Goal: Task Accomplishment & Management: Use online tool/utility

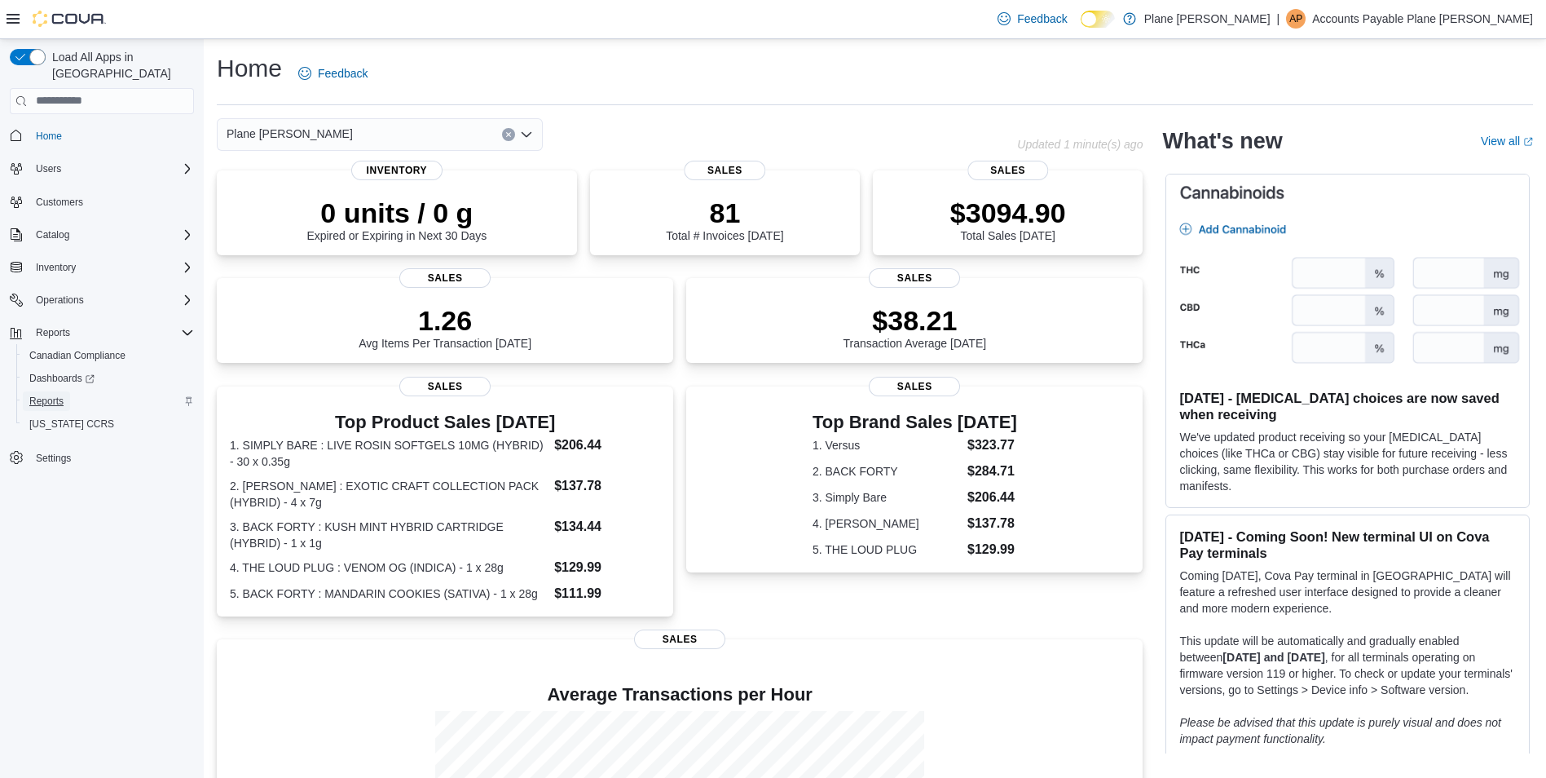
click at [38, 395] on span "Reports" at bounding box center [46, 401] width 34 height 13
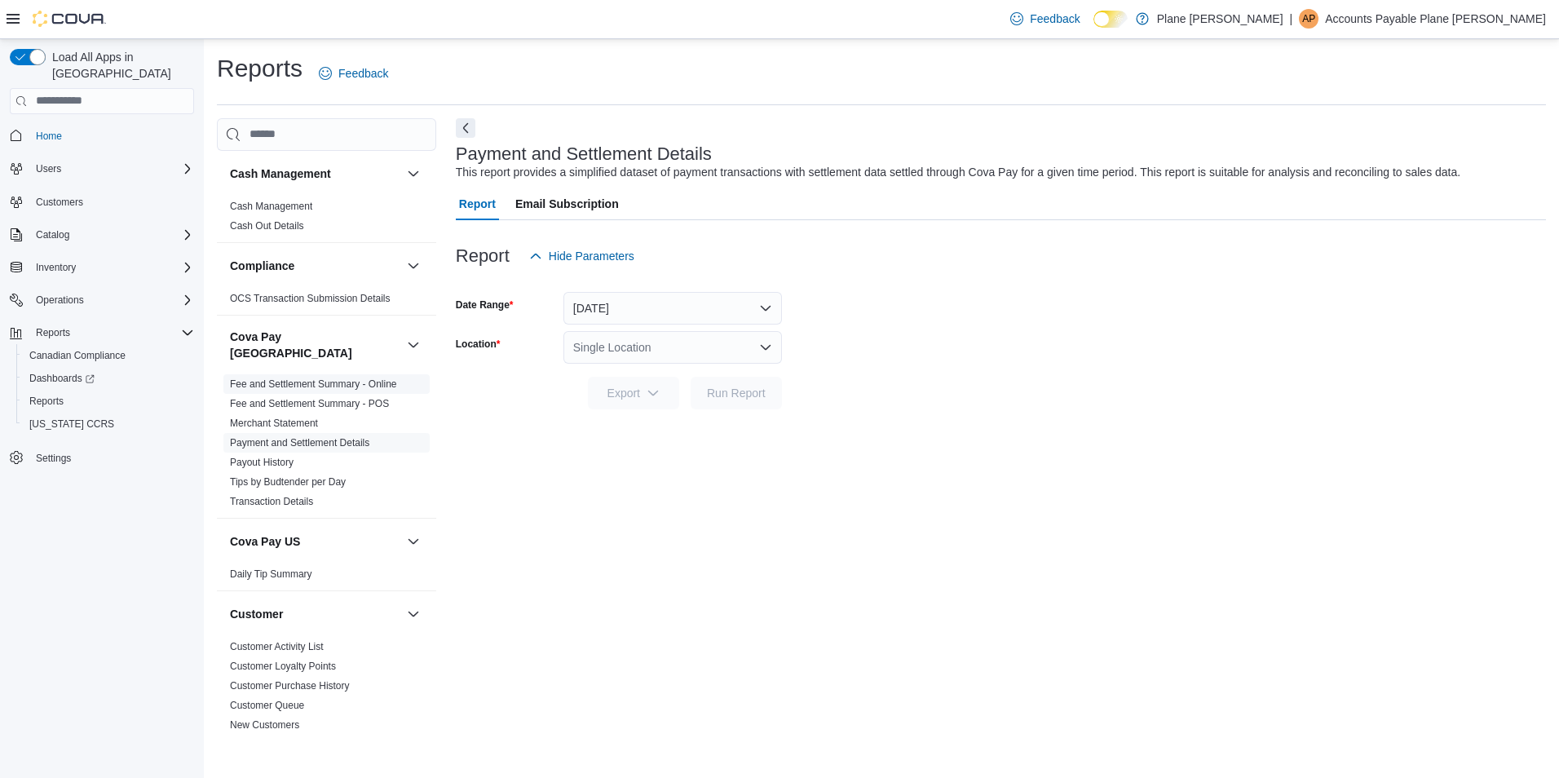
click at [341, 378] on link "Fee and Settlement Summary - Online" at bounding box center [313, 383] width 167 height 11
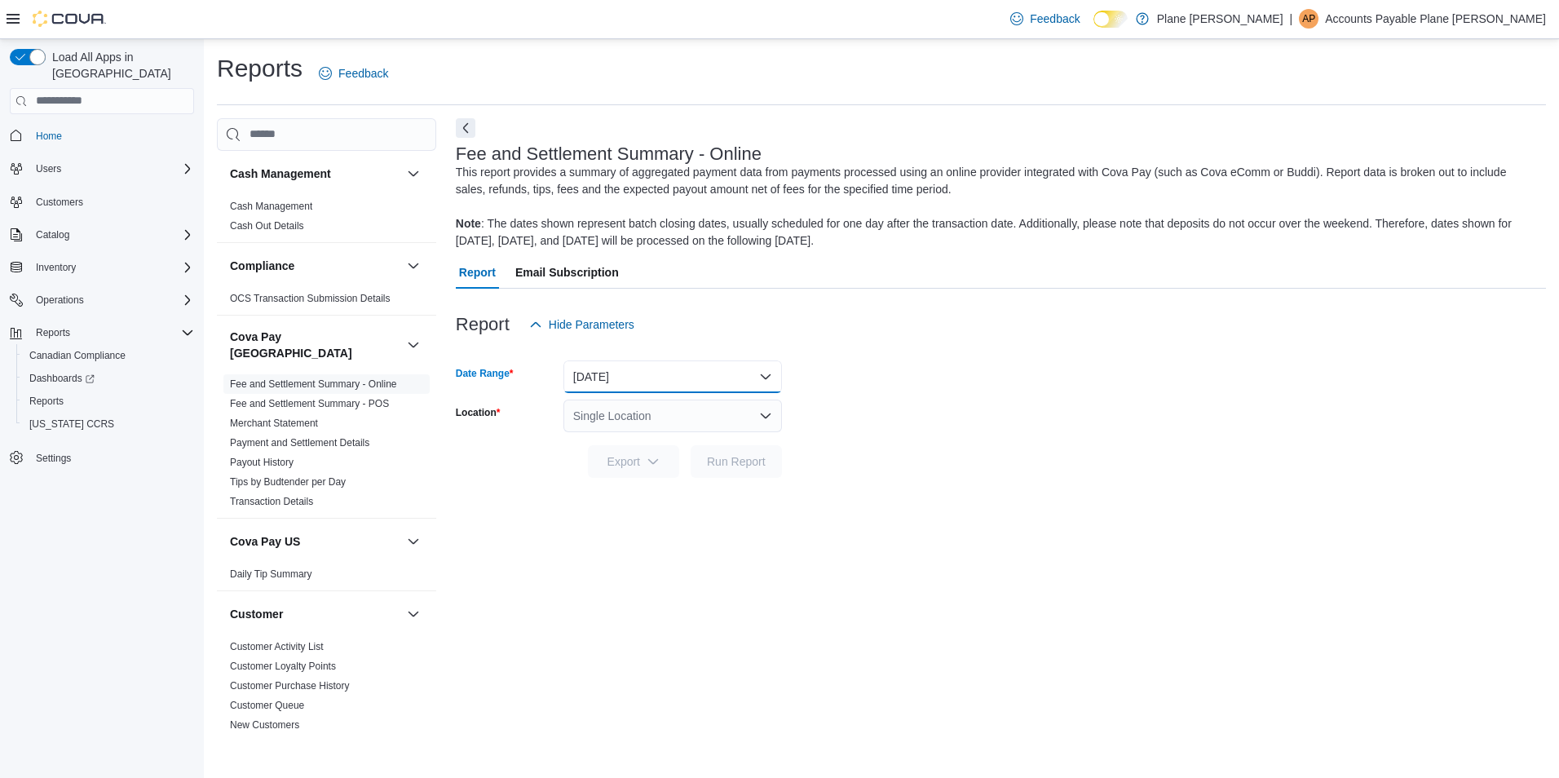
click at [642, 368] on button "[DATE]" at bounding box center [672, 376] width 218 height 33
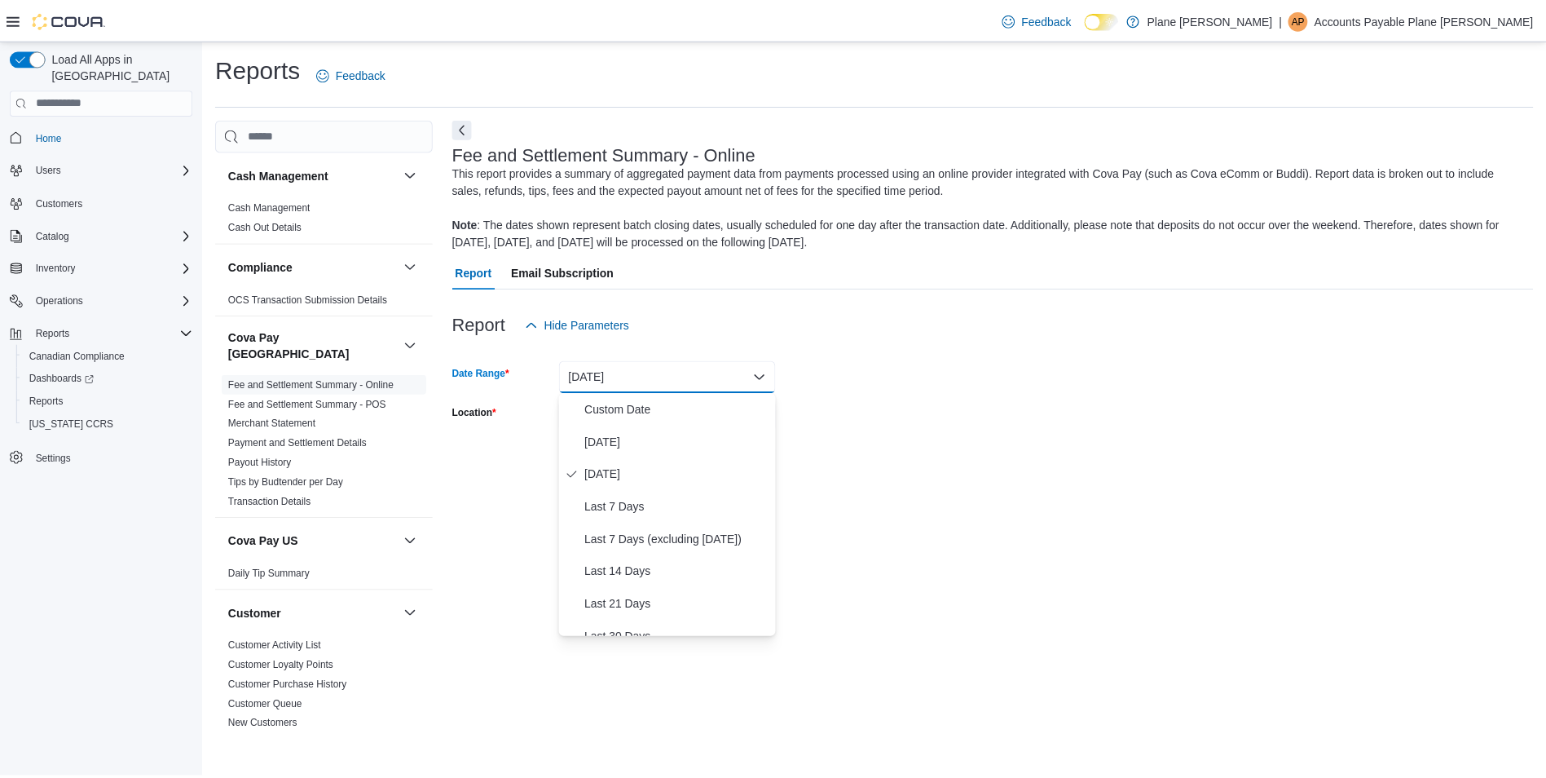
scroll to position [82, 0]
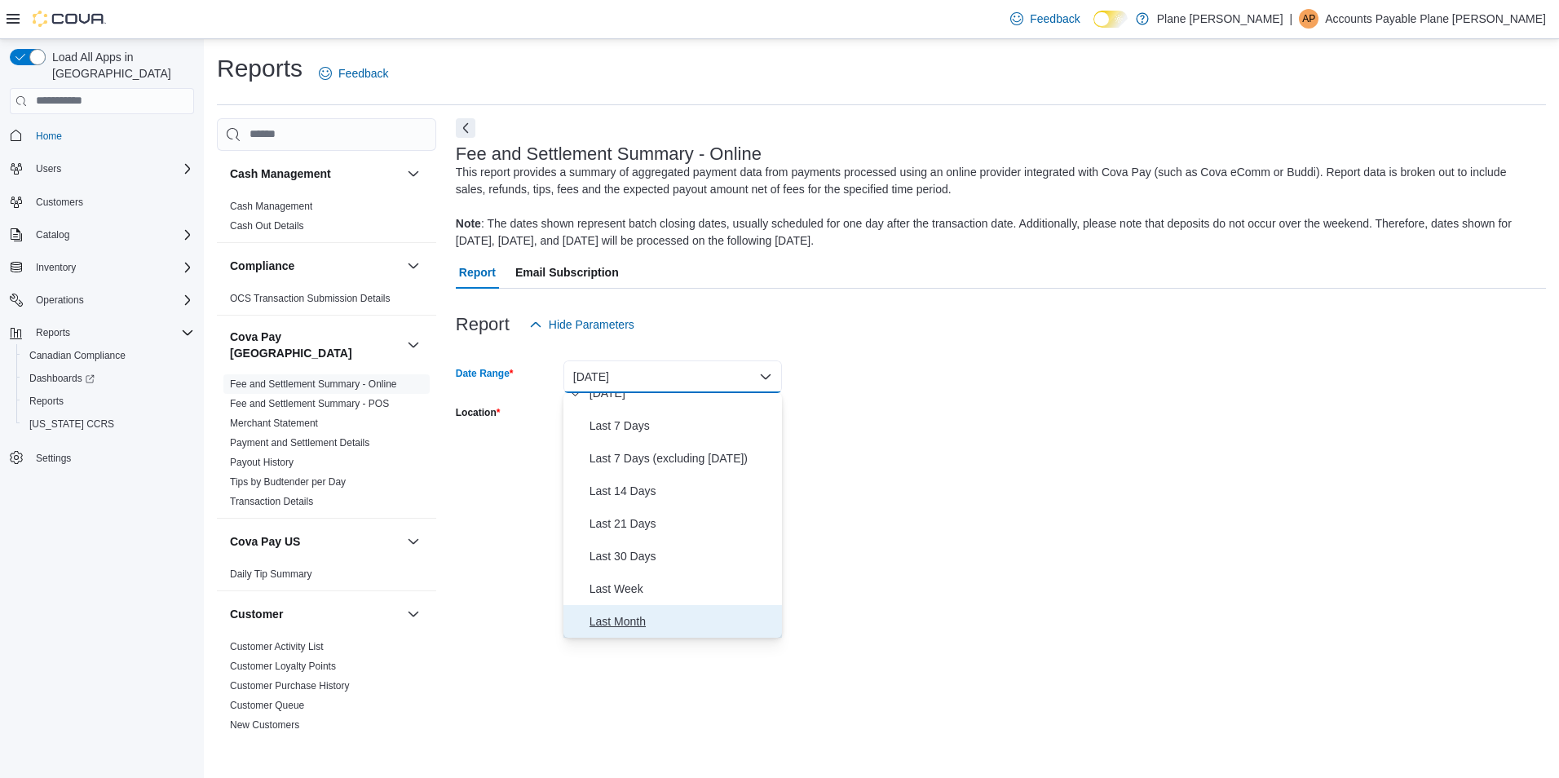
click at [632, 623] on span "Last Month" at bounding box center [682, 621] width 186 height 20
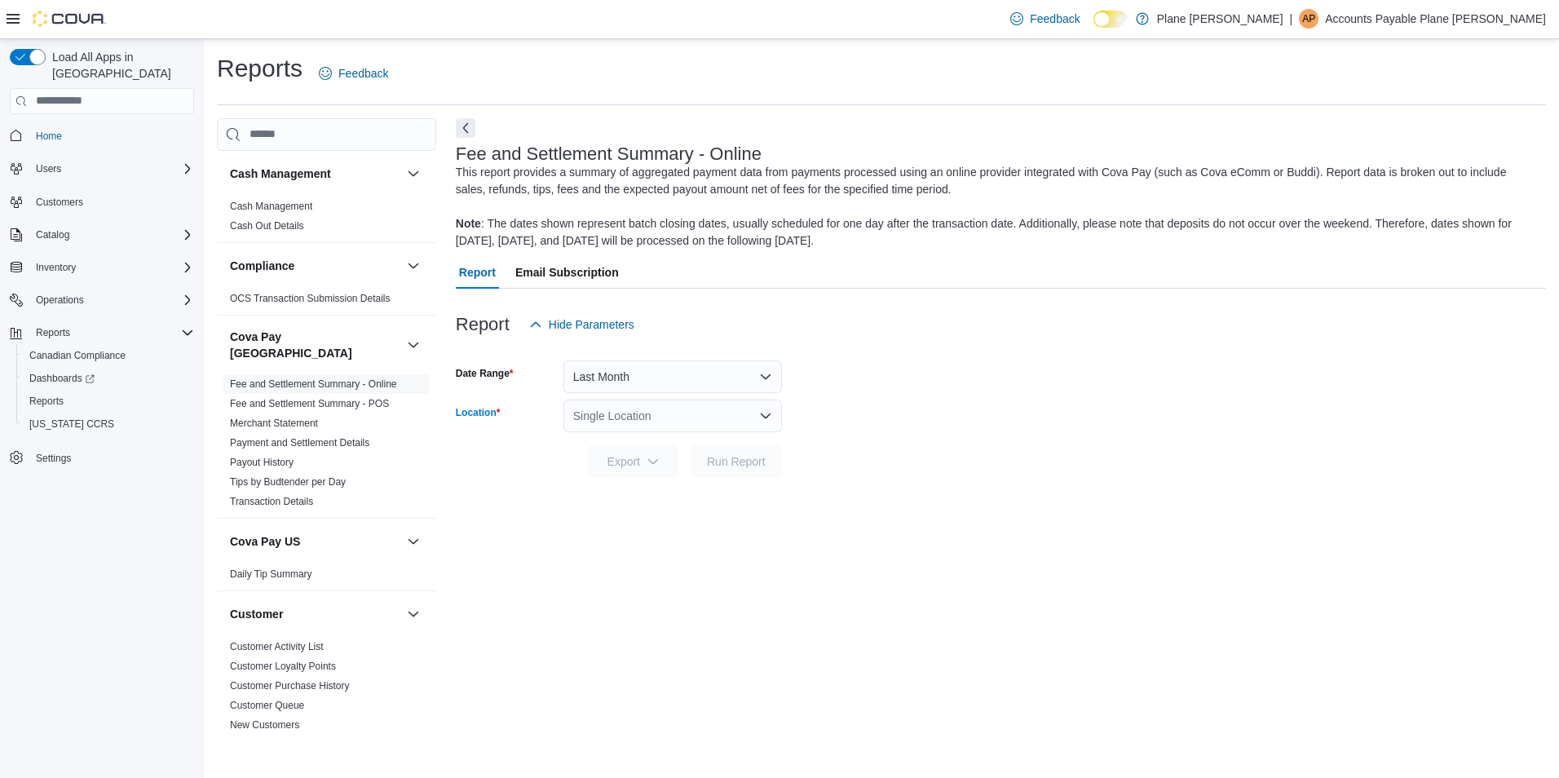
click at [686, 425] on div "Single Location" at bounding box center [672, 415] width 218 height 33
click at [669, 471] on div "[PERSON_NAME]" at bounding box center [682, 467] width 179 height 16
click at [778, 462] on button "Run Report" at bounding box center [735, 460] width 91 height 33
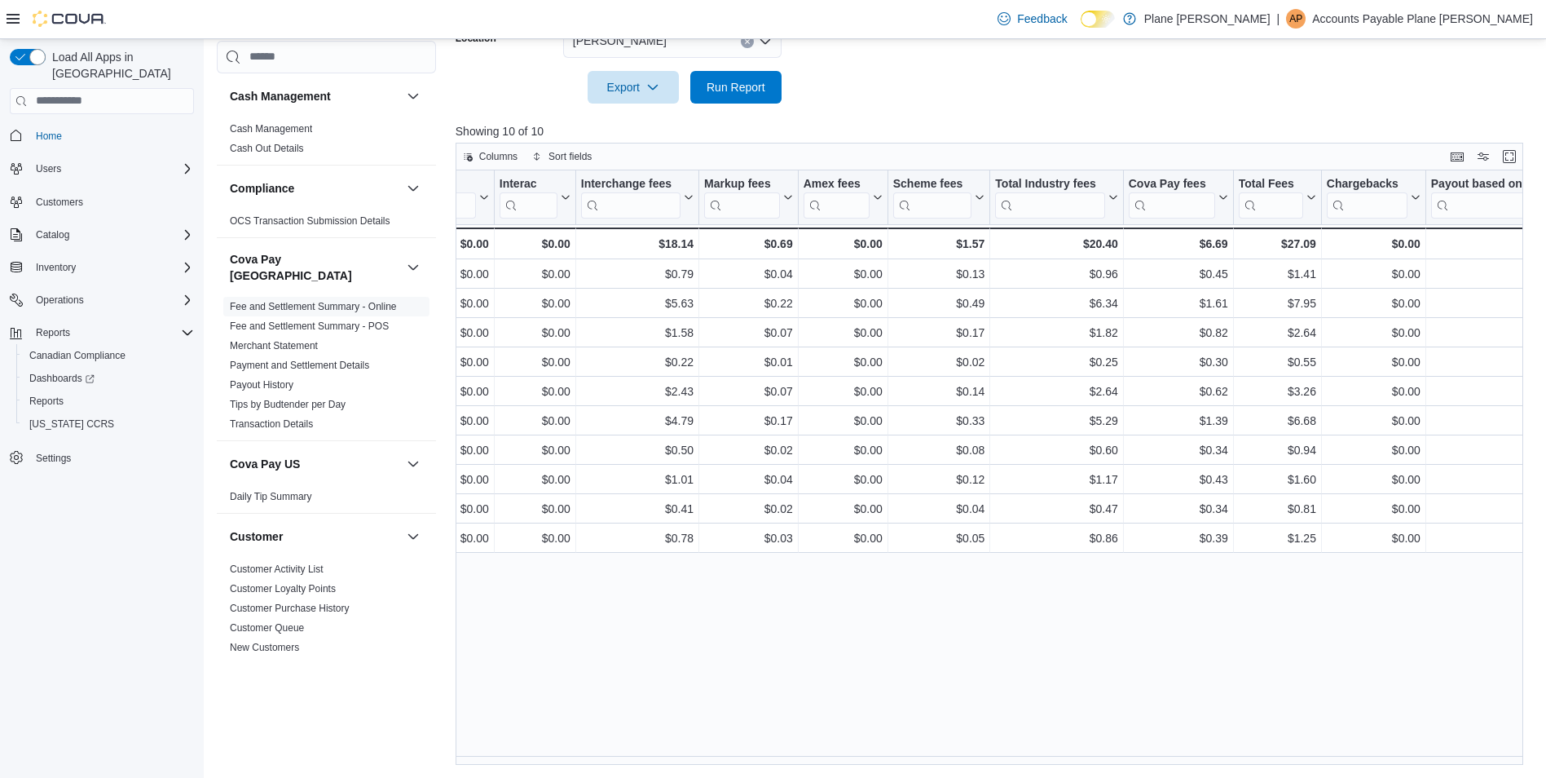
scroll to position [0, 862]
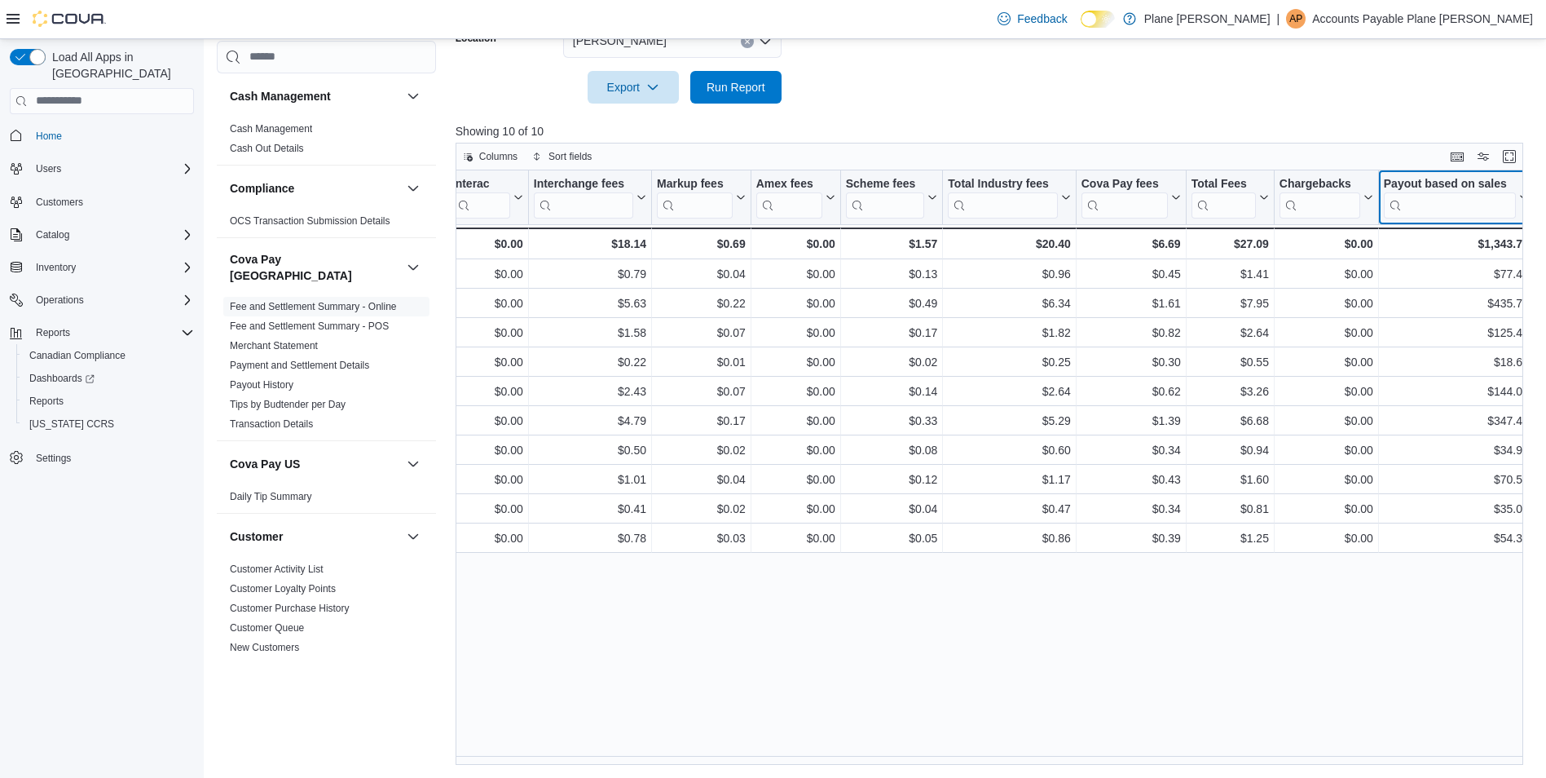
click at [1524, 202] on icon at bounding box center [1522, 197] width 13 height 10
drag, startPoint x: 1461, startPoint y: 293, endPoint x: 1343, endPoint y: 210, distance: 143.9
click at [1459, 293] on span "Move left" at bounding box center [1457, 298] width 40 height 13
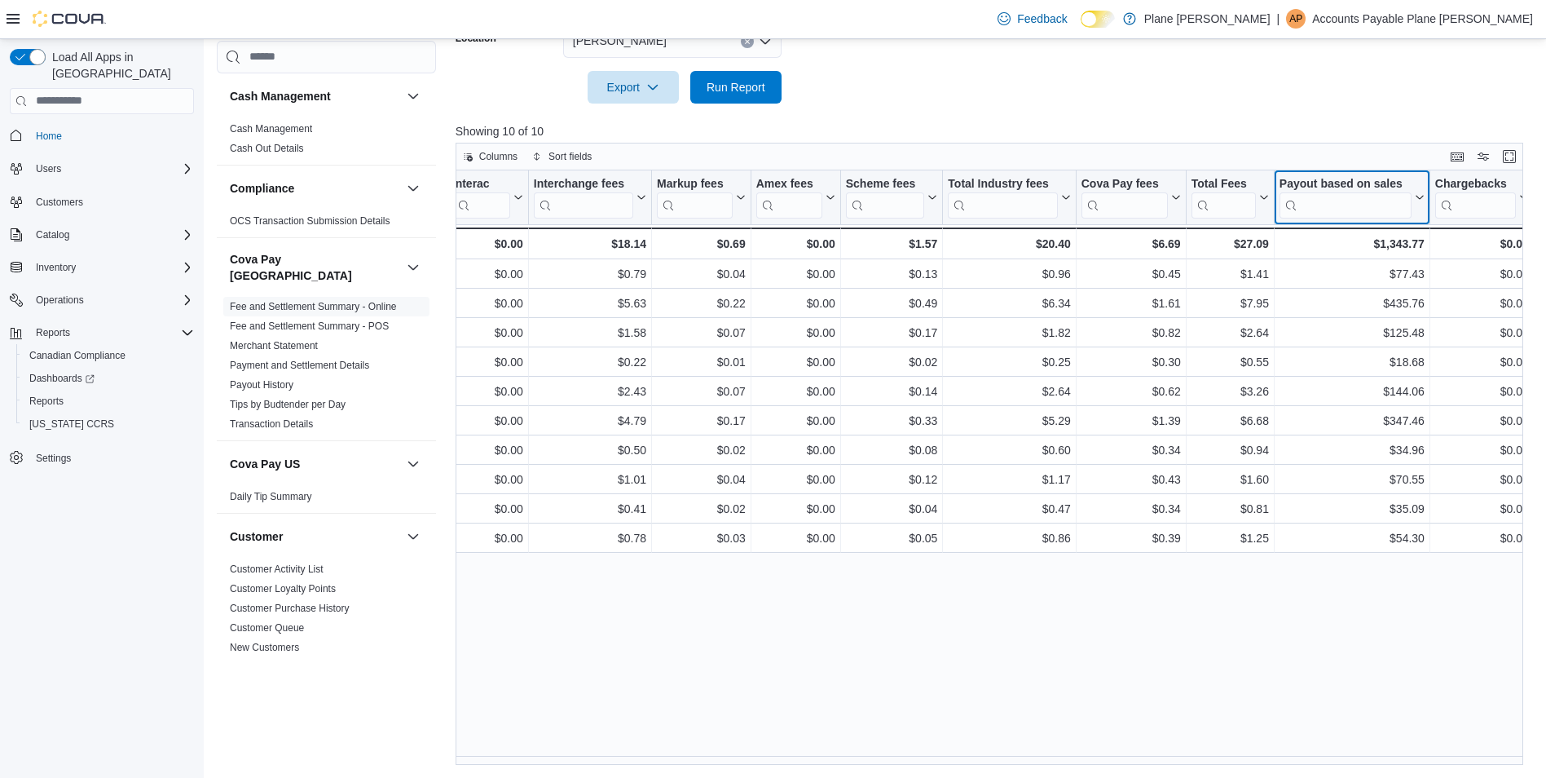
click at [1419, 201] on icon at bounding box center [1418, 197] width 13 height 10
click at [1348, 302] on span "Move left" at bounding box center [1353, 298] width 40 height 13
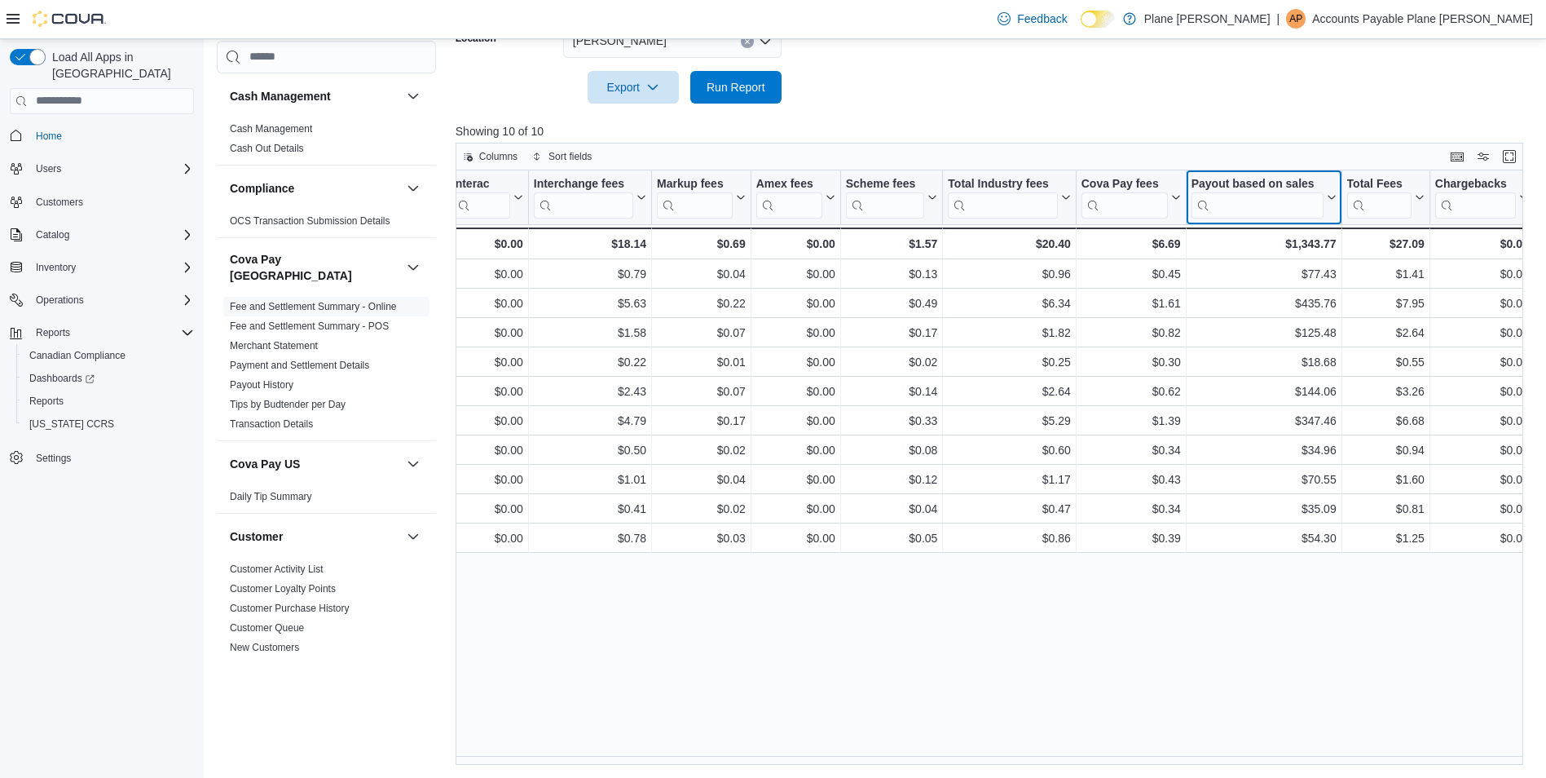
click at [1332, 200] on icon at bounding box center [1329, 197] width 13 height 10
click at [1255, 298] on span "Move left" at bounding box center [1264, 298] width 40 height 13
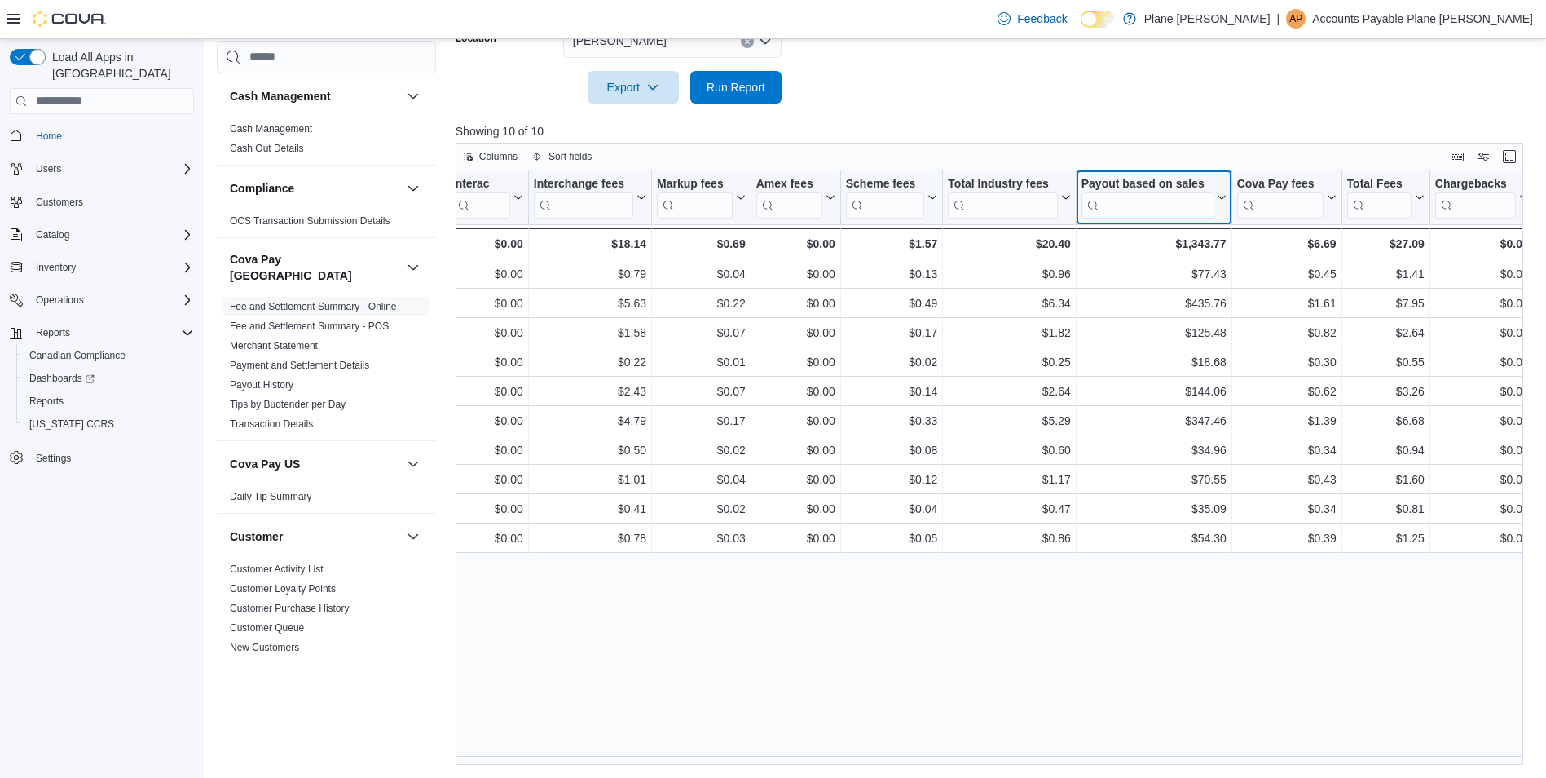
click at [1224, 199] on icon at bounding box center [1219, 197] width 13 height 10
click at [1171, 295] on span "Move left" at bounding box center [1155, 298] width 40 height 13
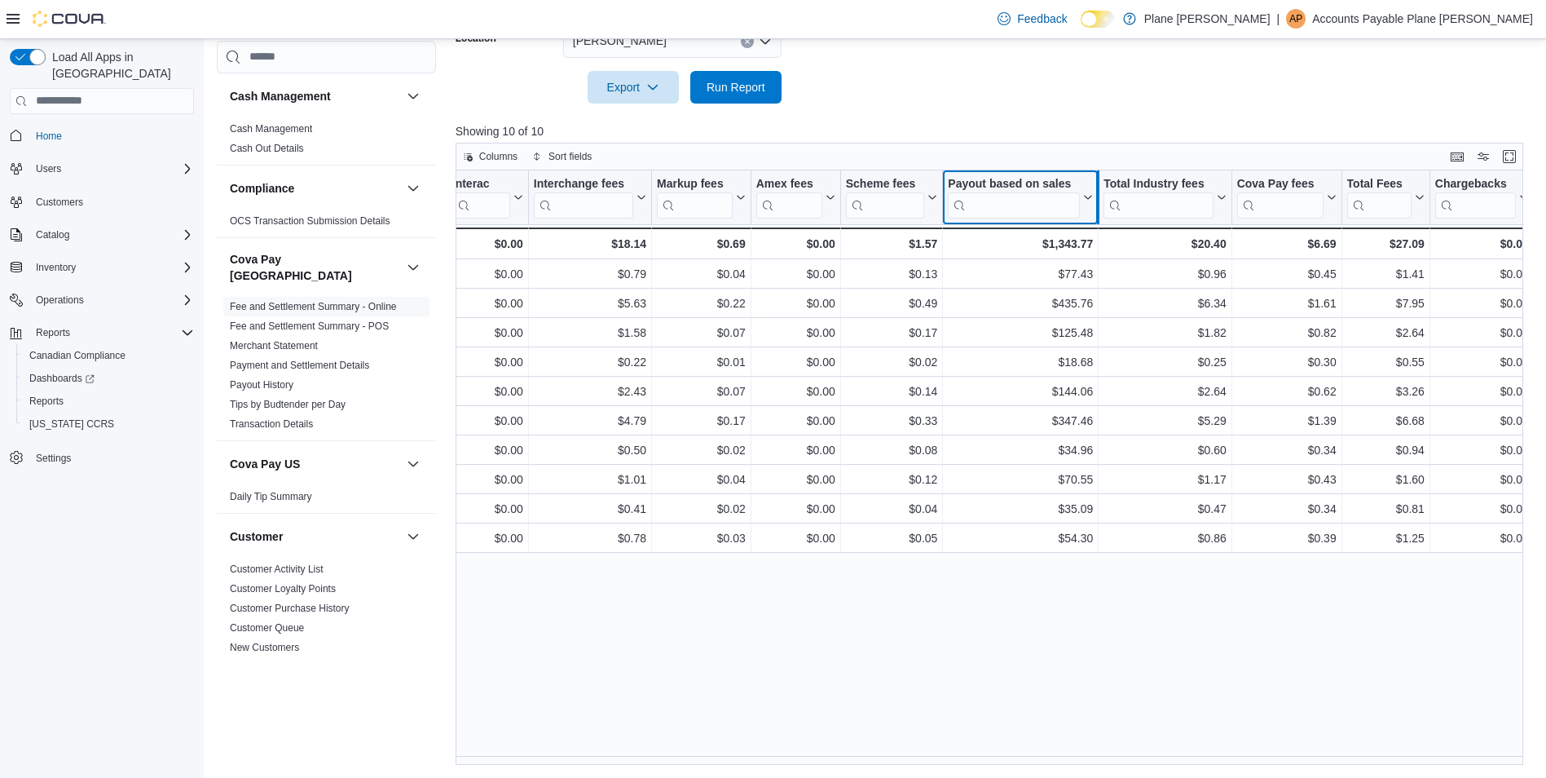
click at [1093, 197] on div at bounding box center [1098, 197] width 13 height 54
click at [1083, 204] on button "Payout based on sales" at bounding box center [1020, 197] width 145 height 42
click at [1030, 297] on span "Move left" at bounding box center [1021, 298] width 40 height 13
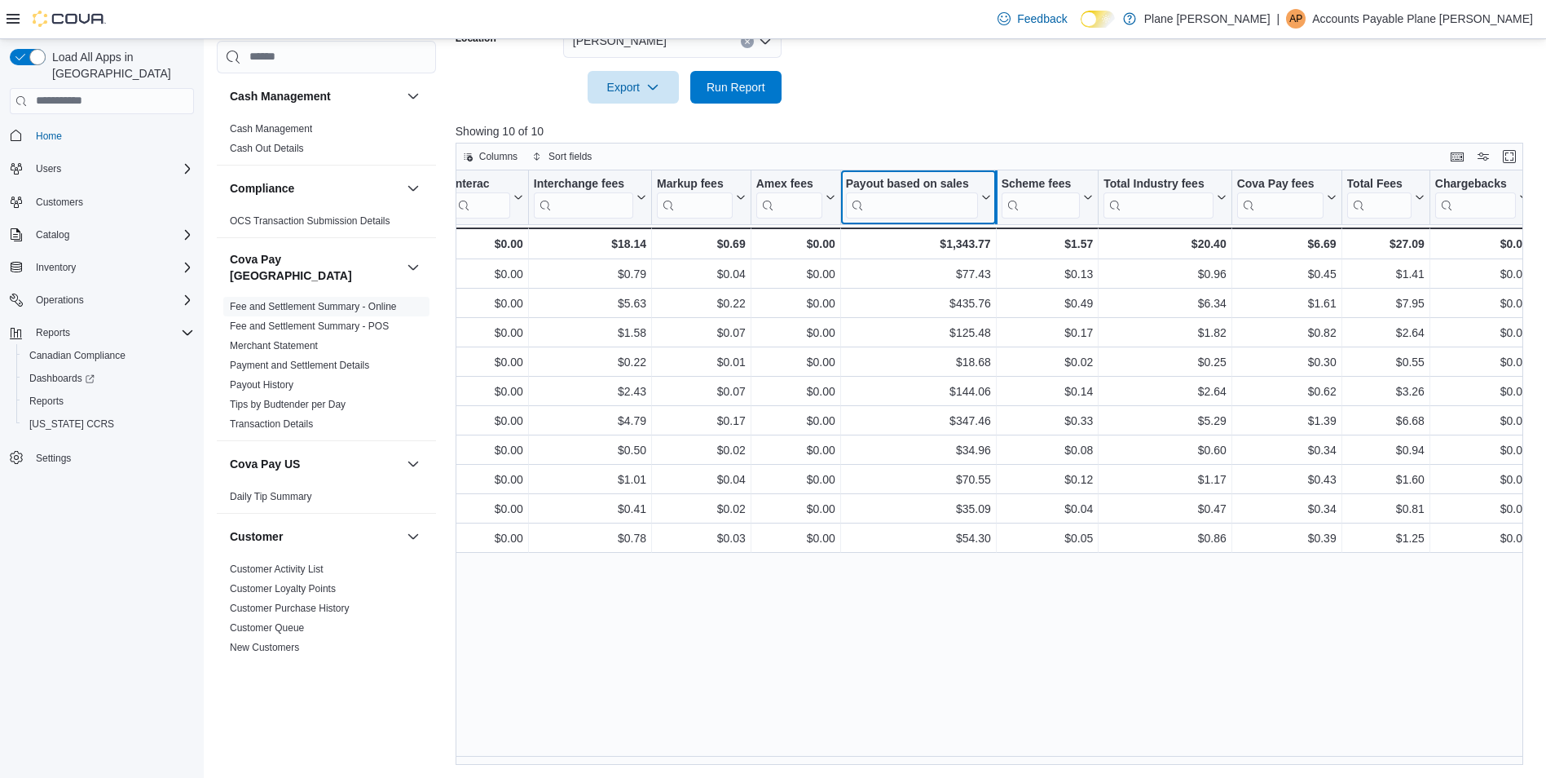
click at [991, 197] on div at bounding box center [995, 197] width 13 height 54
click at [984, 199] on icon at bounding box center [983, 197] width 13 height 10
click at [941, 298] on button "Move left" at bounding box center [919, 299] width 98 height 20
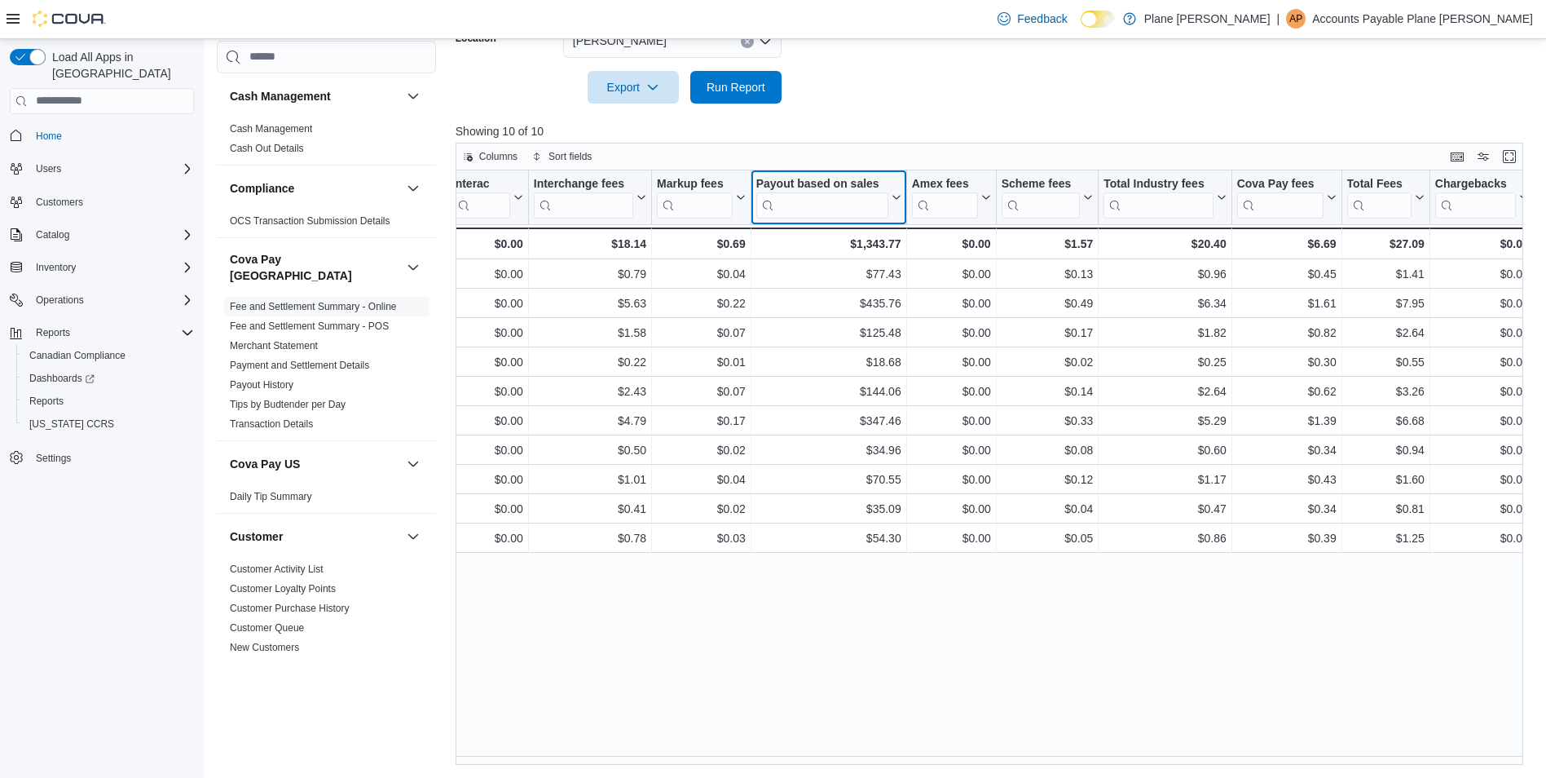
click at [894, 198] on icon at bounding box center [894, 197] width 13 height 10
click at [830, 297] on span "Move left" at bounding box center [829, 298] width 40 height 13
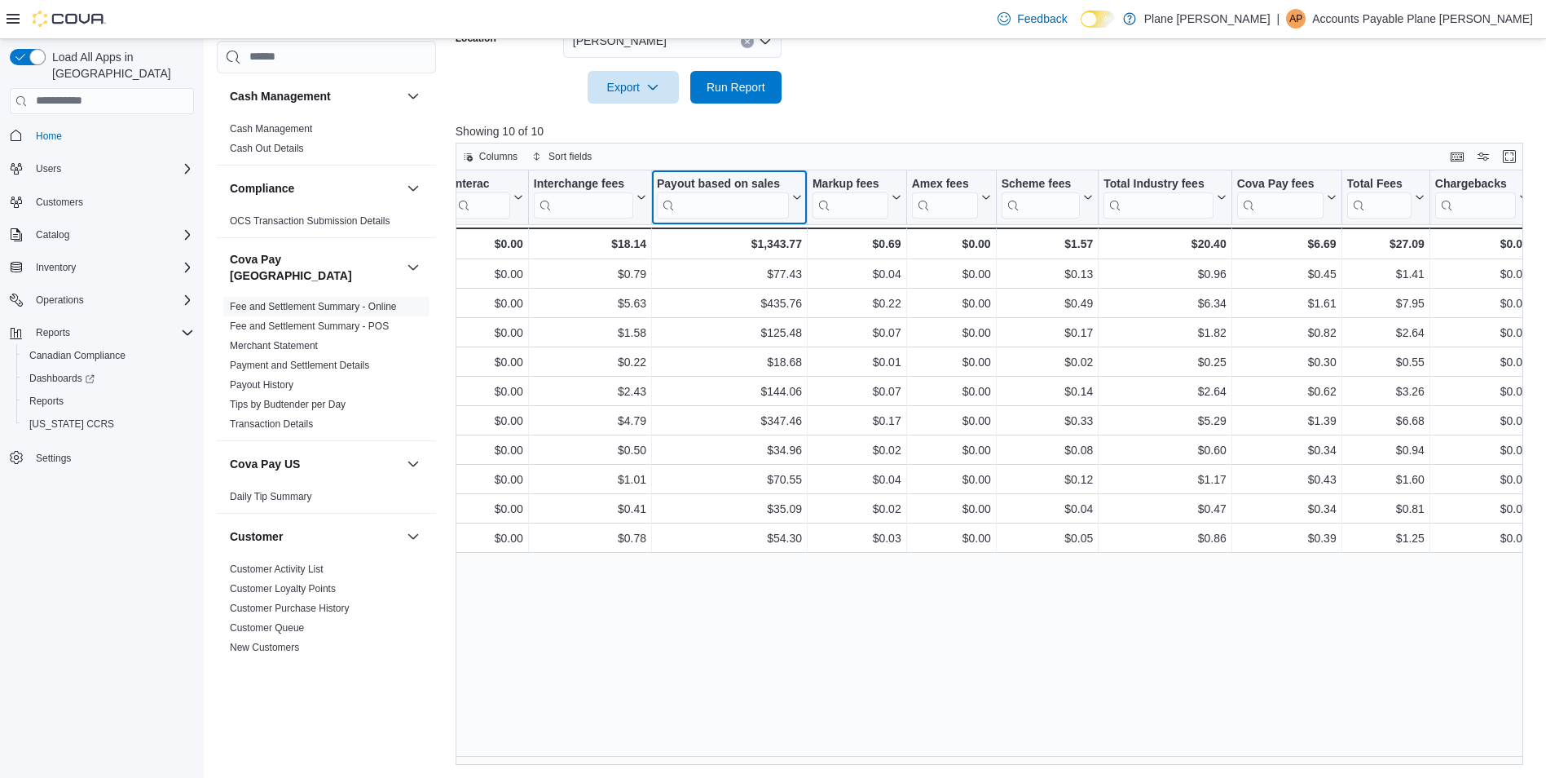
click at [799, 199] on icon at bounding box center [795, 197] width 13 height 10
click at [751, 296] on button "Move left" at bounding box center [730, 299] width 98 height 20
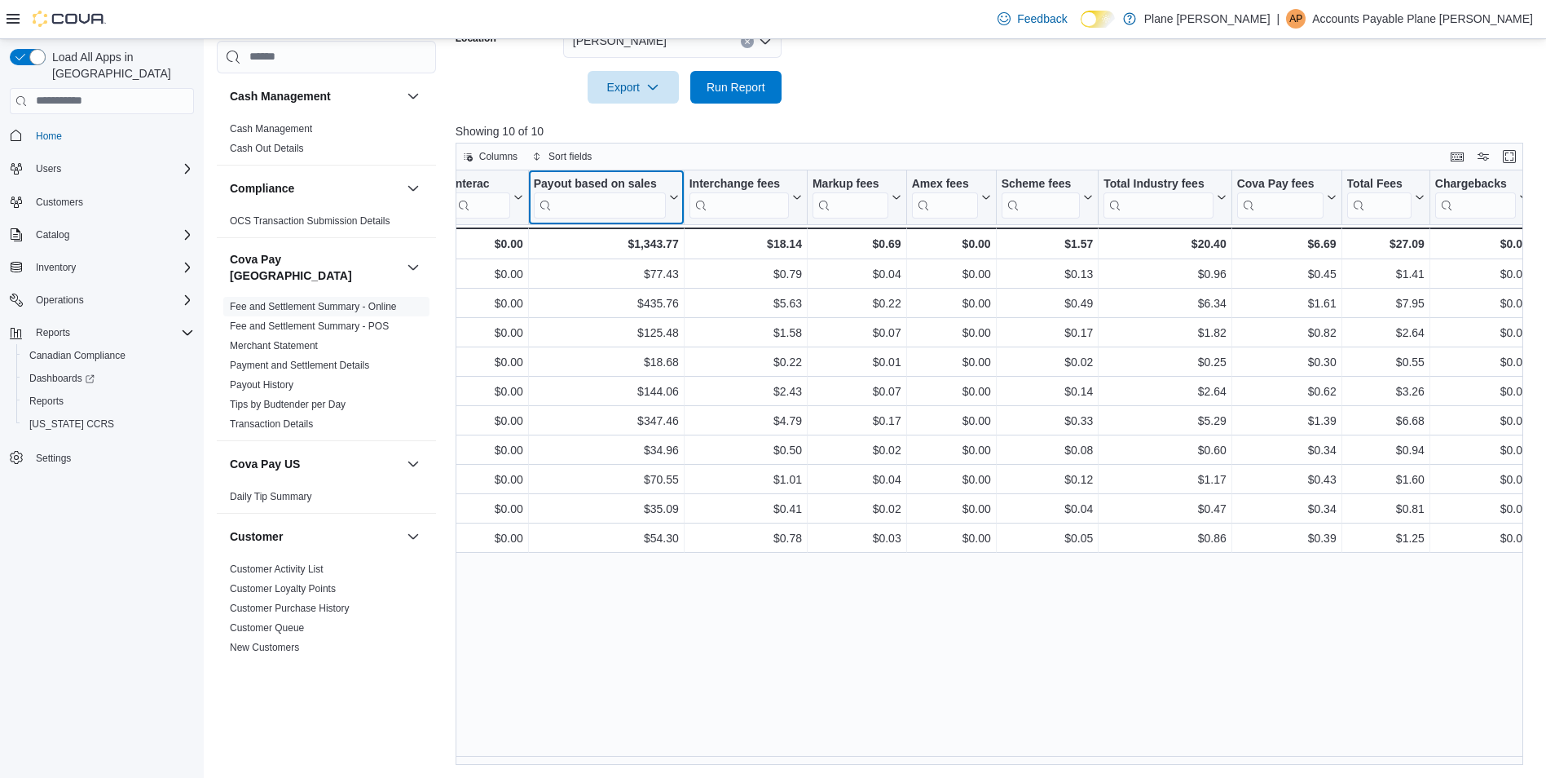
click at [674, 201] on icon at bounding box center [671, 197] width 13 height 10
click at [615, 290] on button "Move left" at bounding box center [607, 299] width 98 height 20
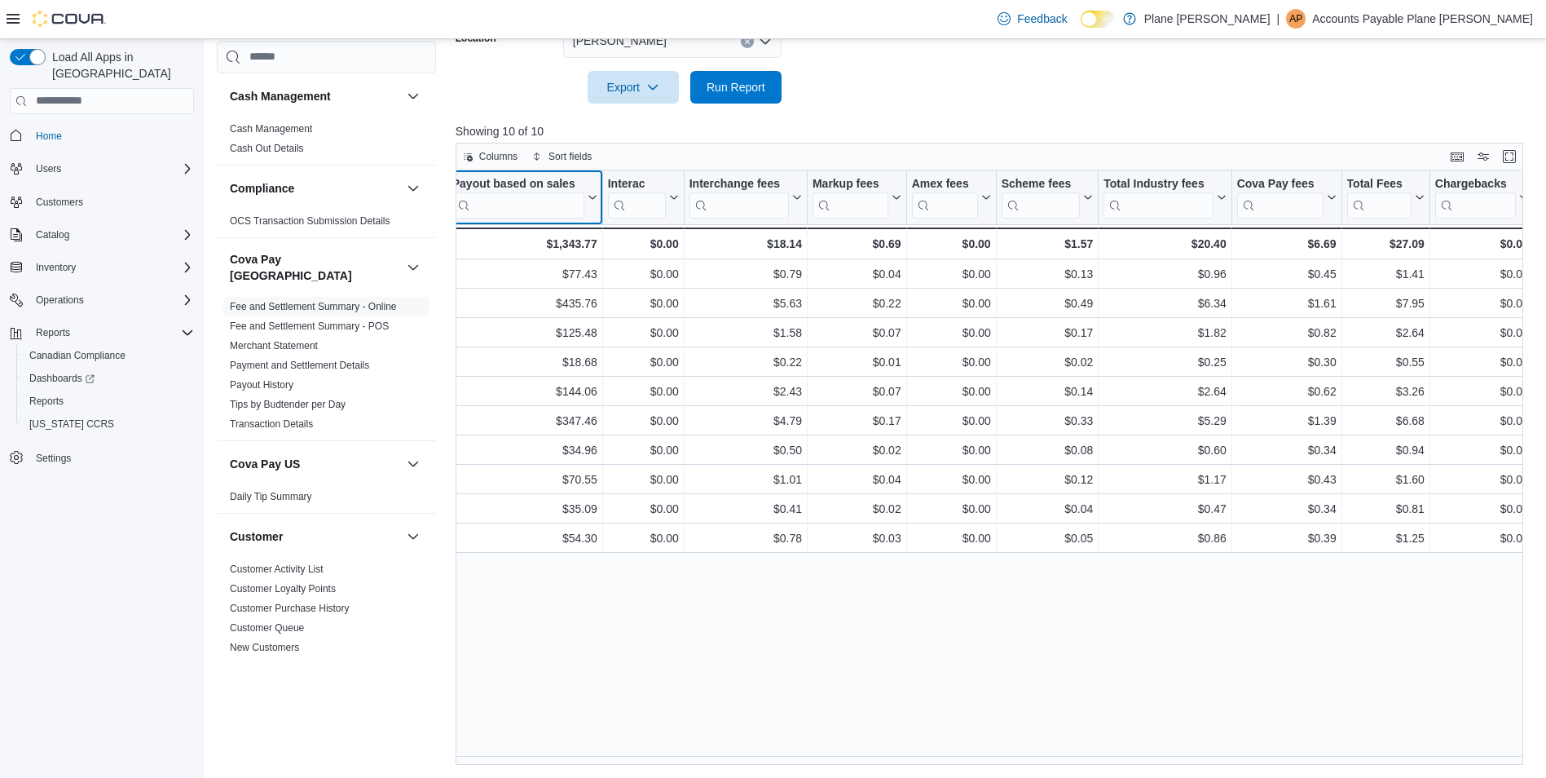
scroll to position [0, 854]
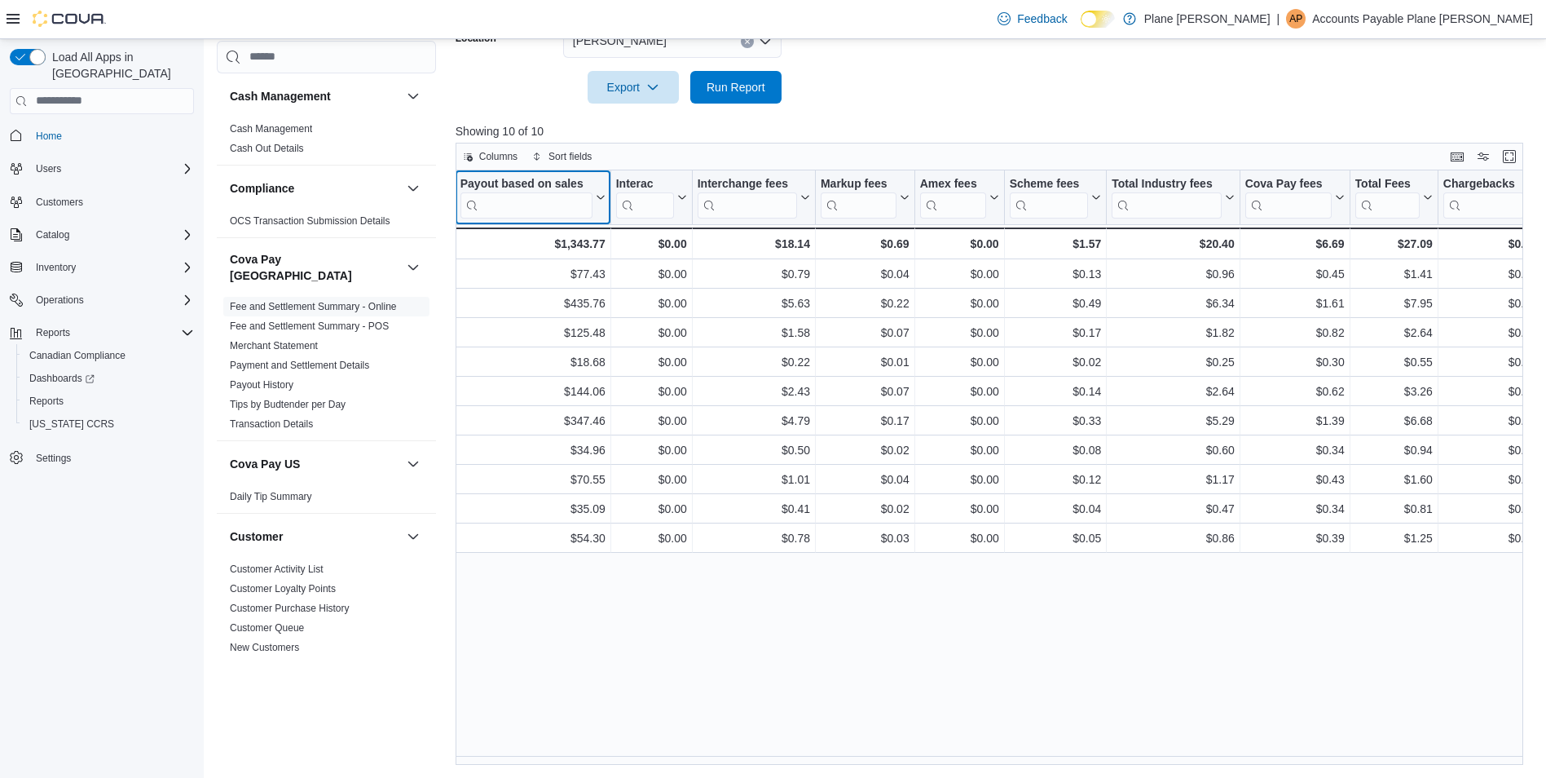
click at [597, 201] on icon at bounding box center [598, 197] width 13 height 10
click at [545, 294] on span "Move left" at bounding box center [534, 298] width 40 height 13
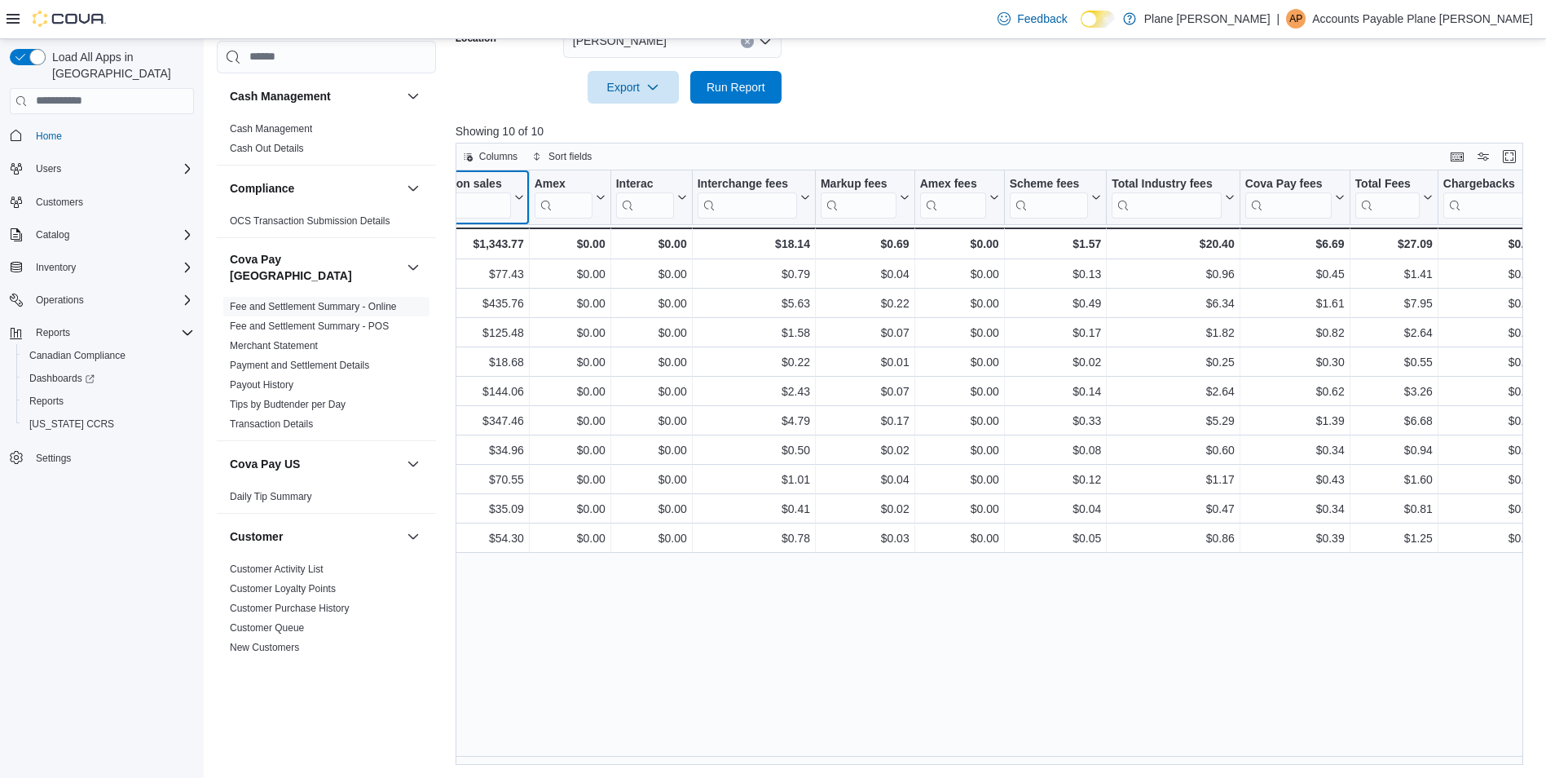
scroll to position [0, 773]
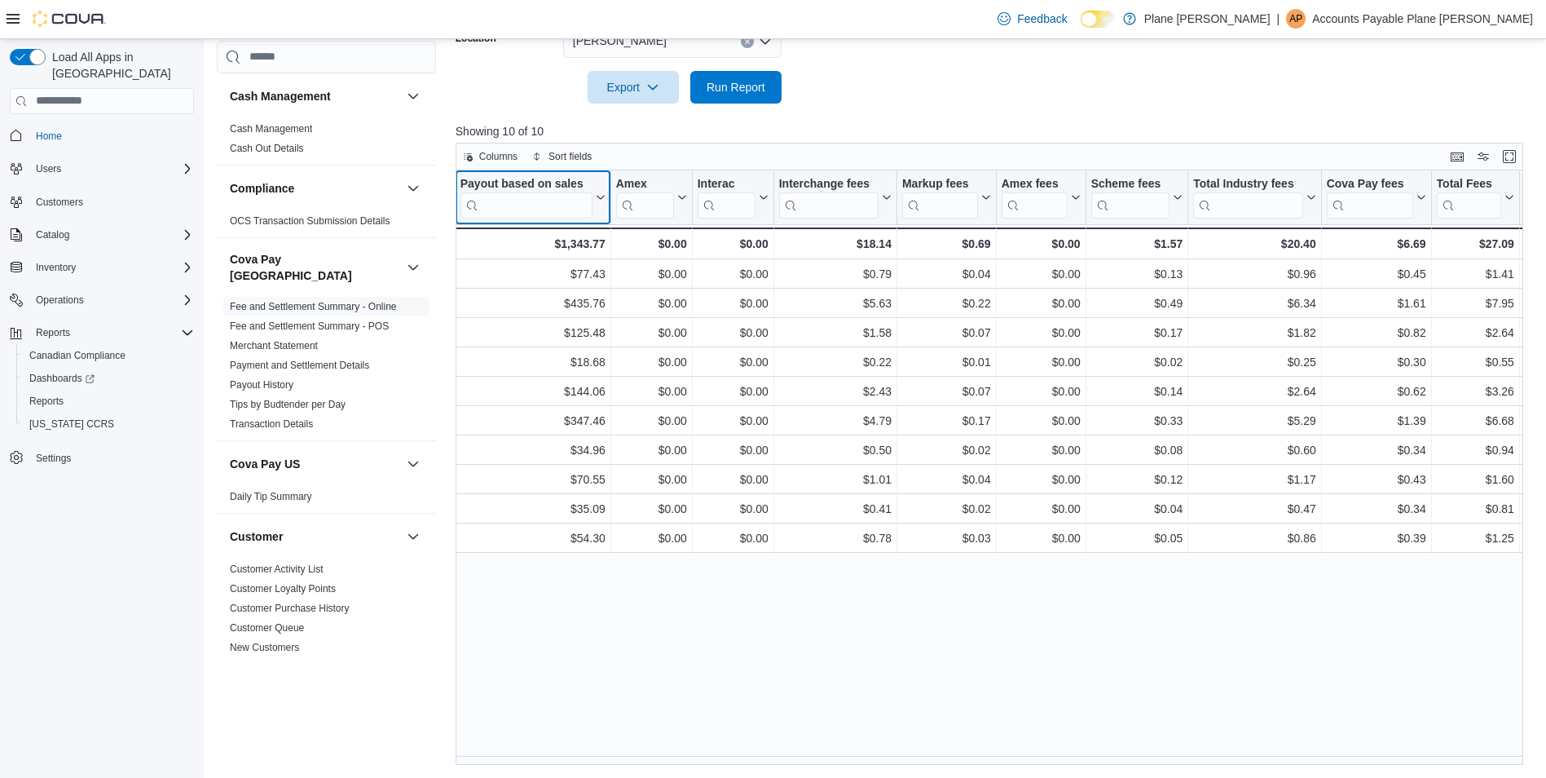
click at [602, 199] on icon at bounding box center [598, 197] width 13 height 10
click at [548, 300] on span "Move left" at bounding box center [534, 298] width 40 height 13
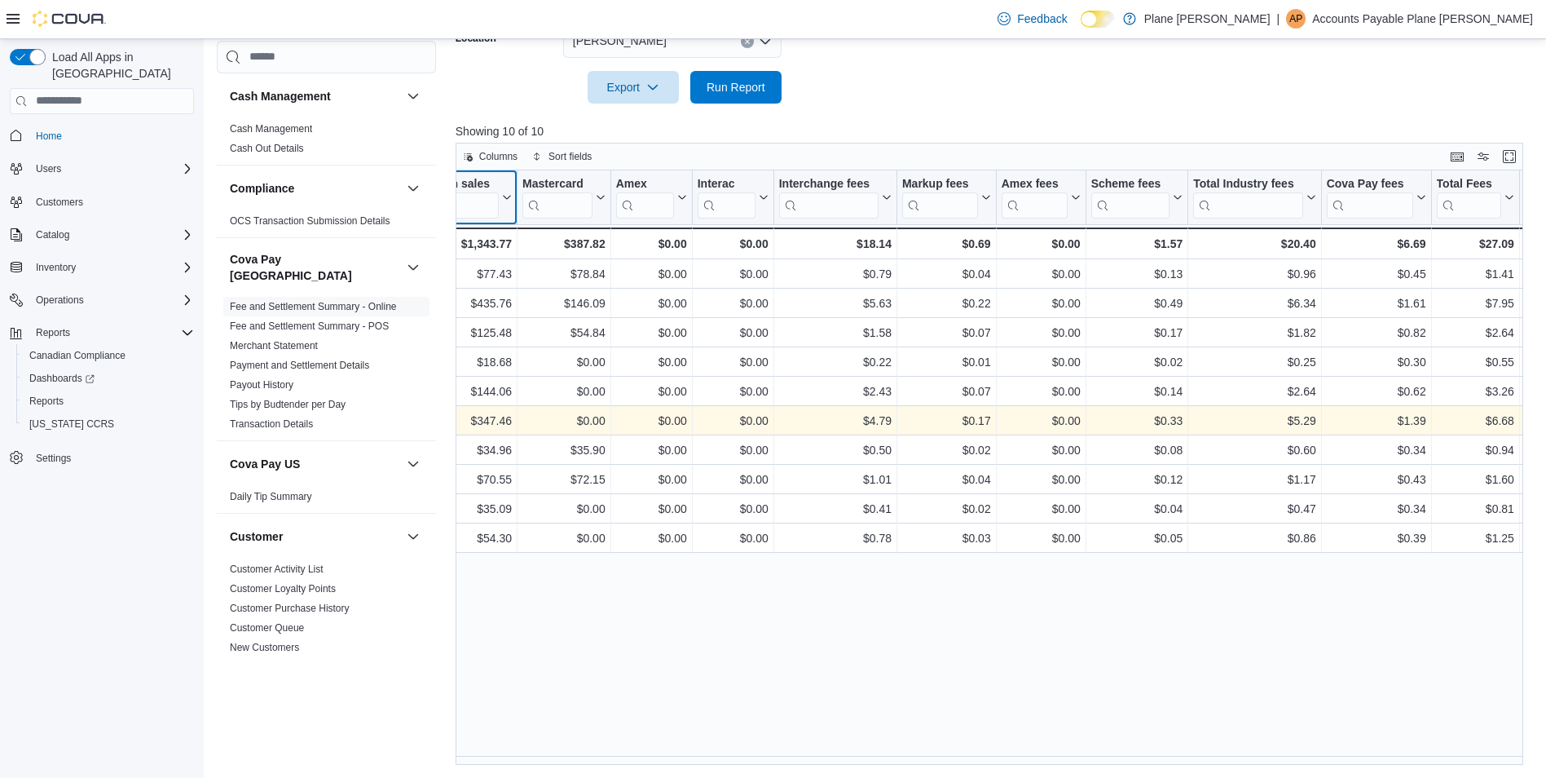
scroll to position [0, 679]
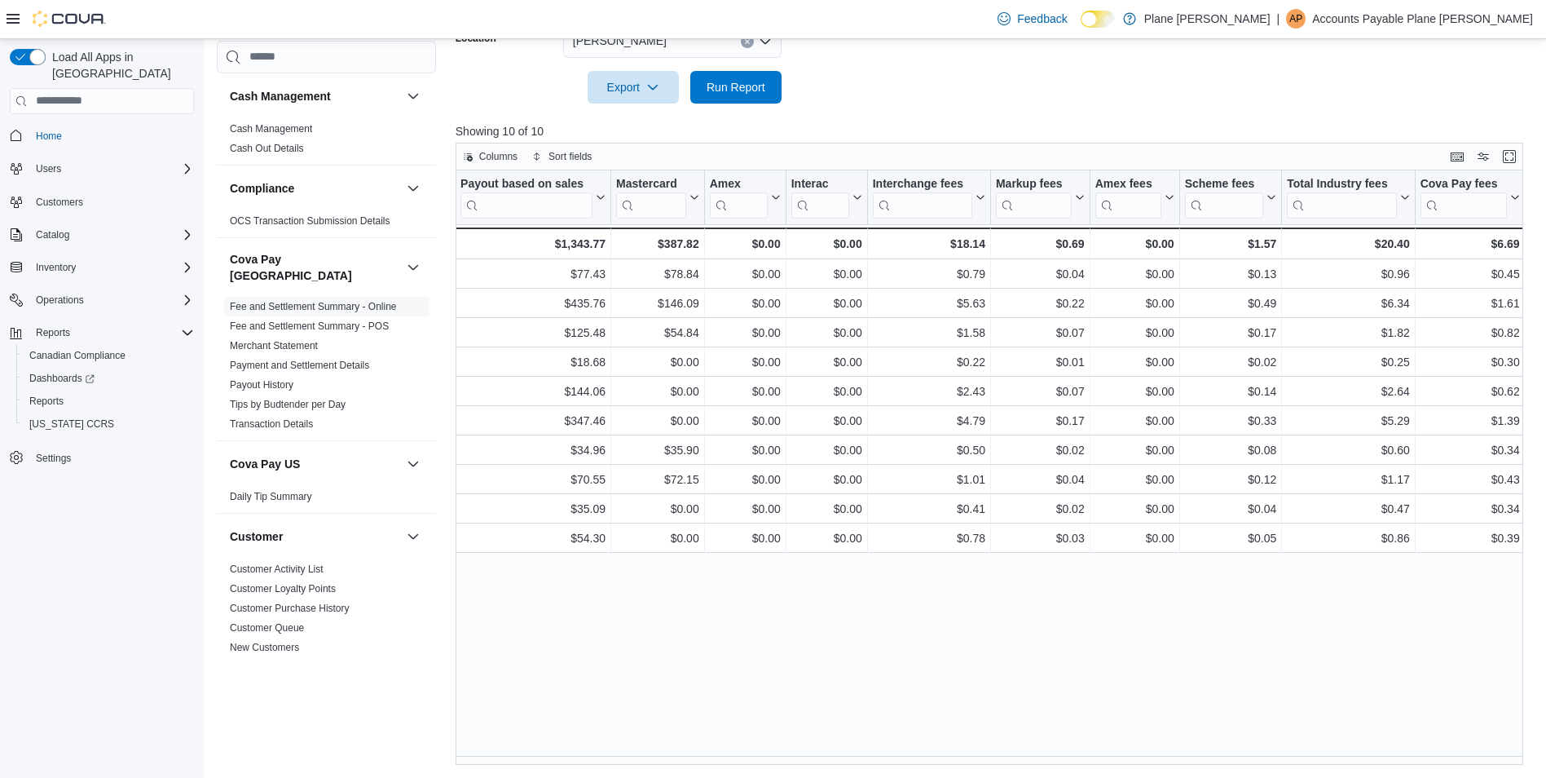
click at [457, 765] on div "Reports Feedback Cash Management Cash Management Cash Out Details Compliance OC…" at bounding box center [876, 221] width 1344 height 1113
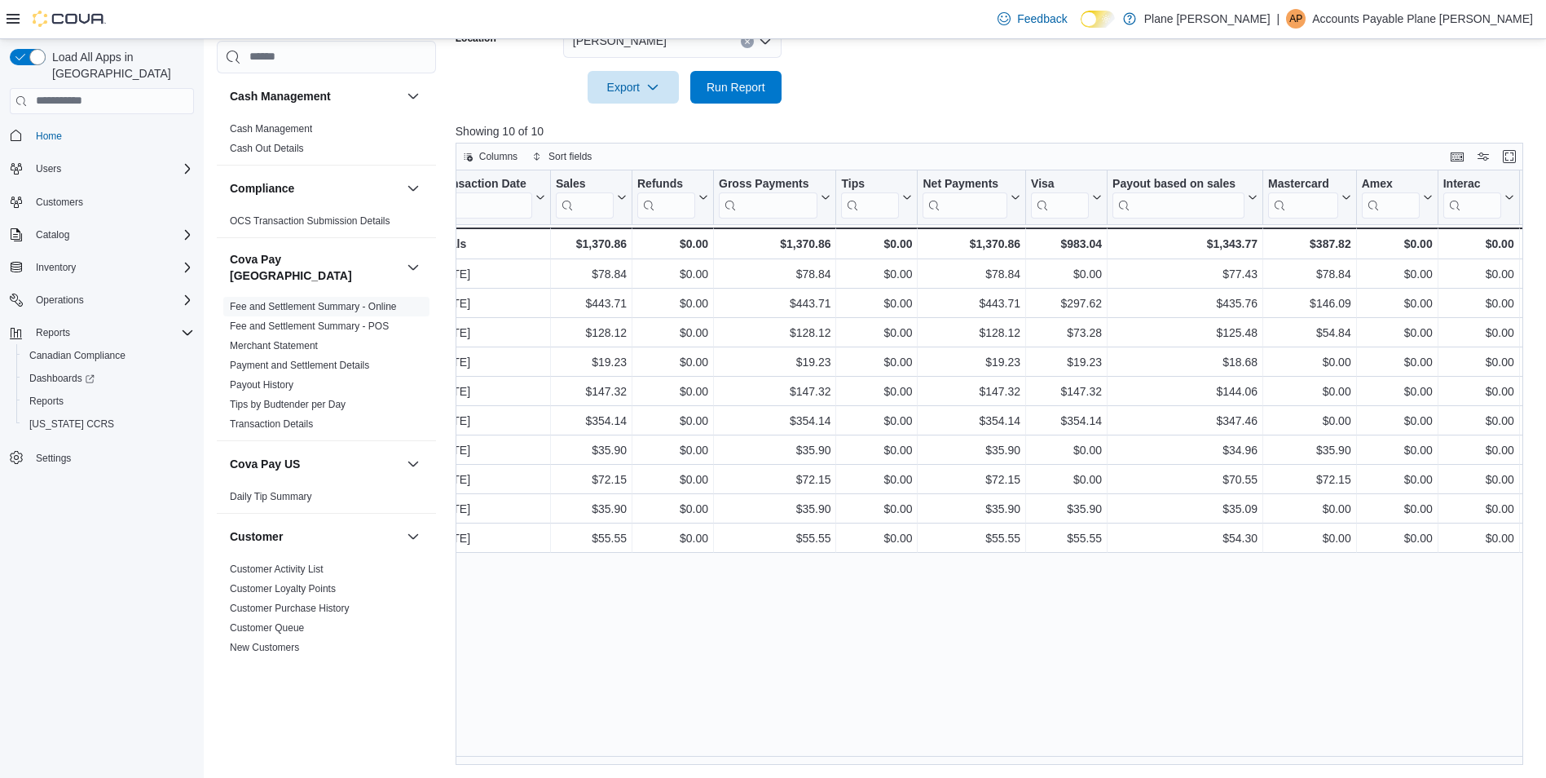
scroll to position [0, 0]
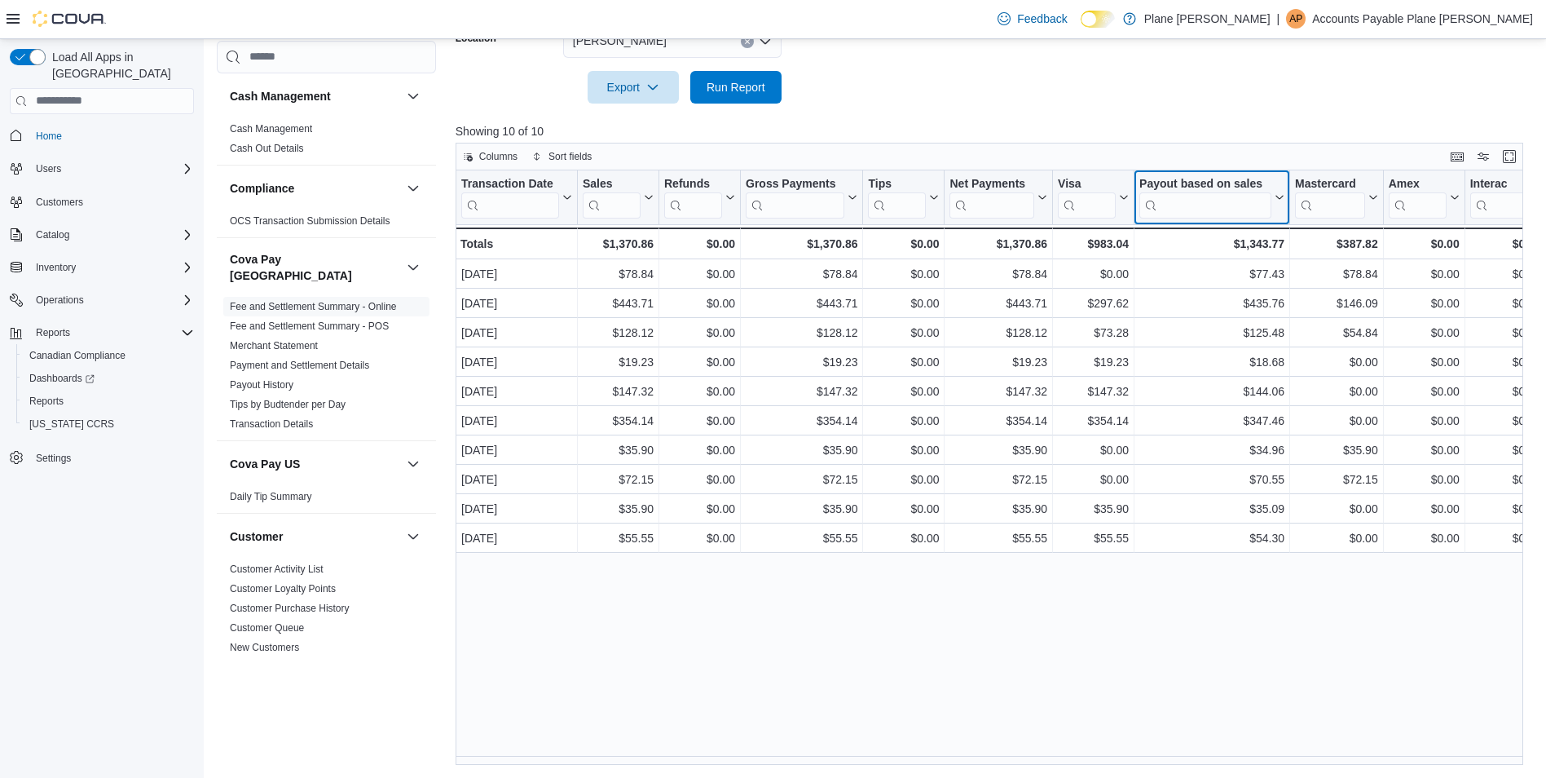
click at [1277, 197] on icon at bounding box center [1278, 197] width 13 height 10
click at [1199, 291] on button "Move left" at bounding box center [1212, 299] width 98 height 20
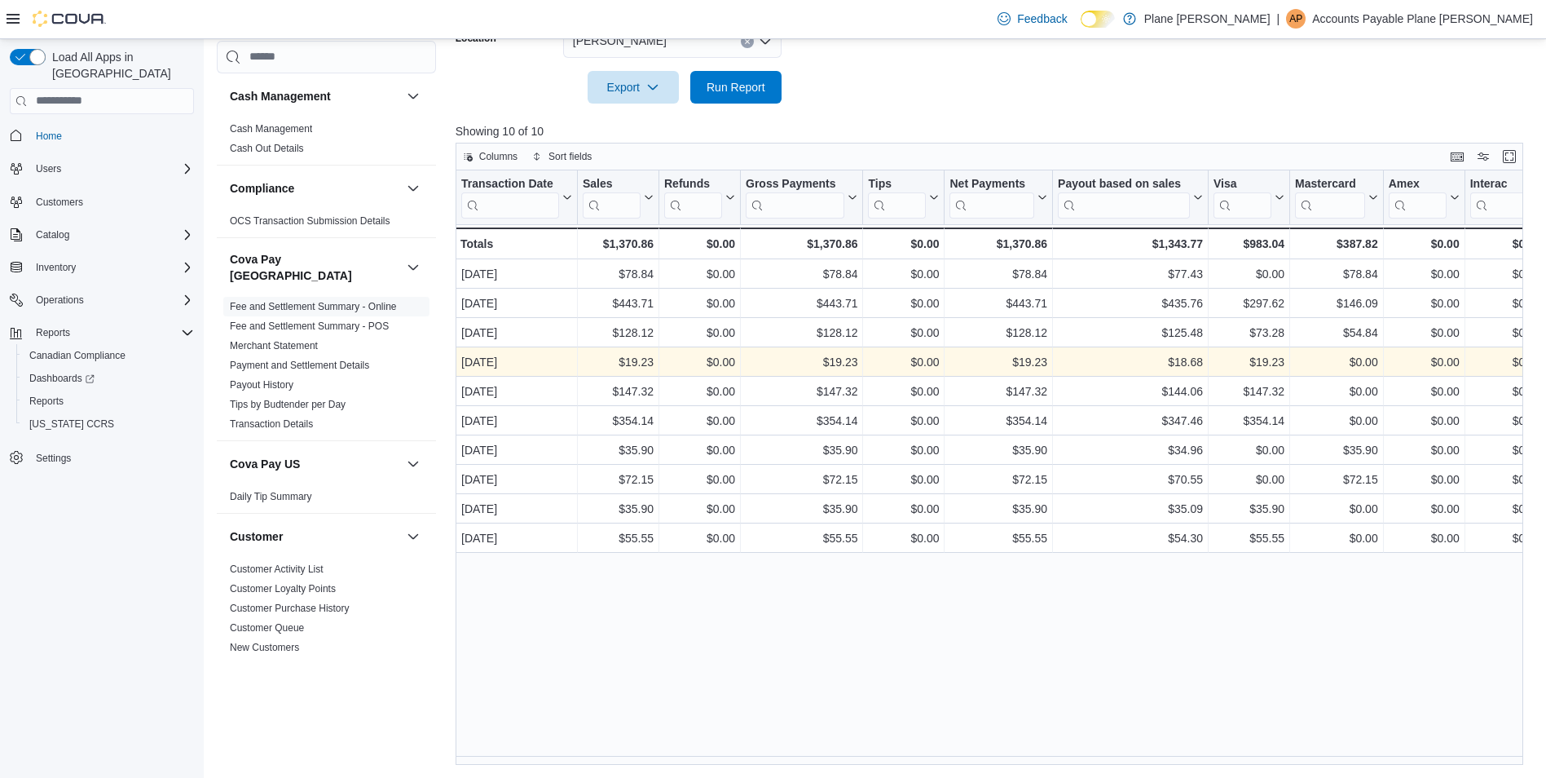
scroll to position [48, 0]
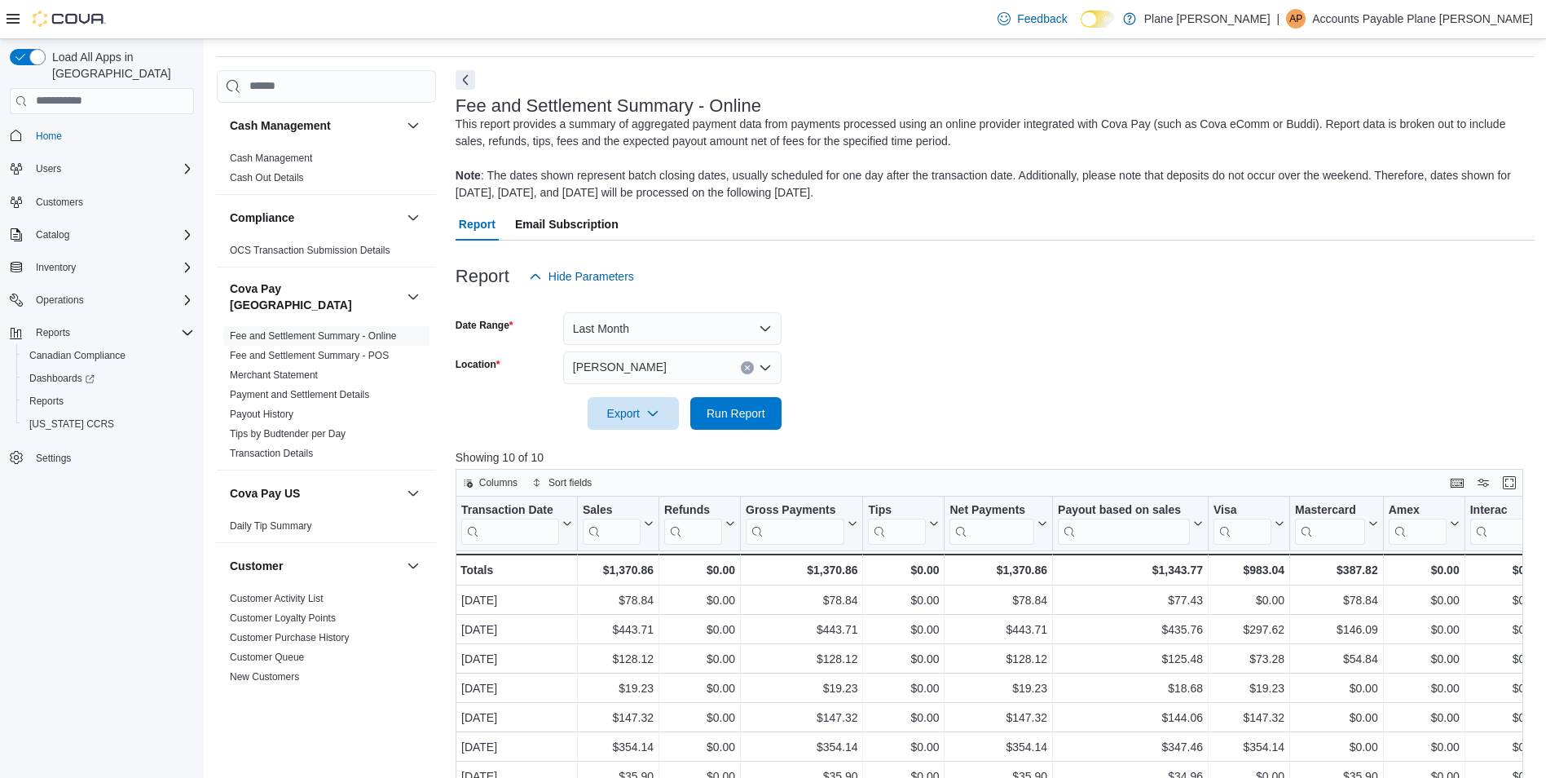
drag, startPoint x: 369, startPoint y: 340, endPoint x: 719, endPoint y: 372, distance: 351.2
click at [369, 350] on link "Fee and Settlement Summary - POS" at bounding box center [309, 355] width 159 height 11
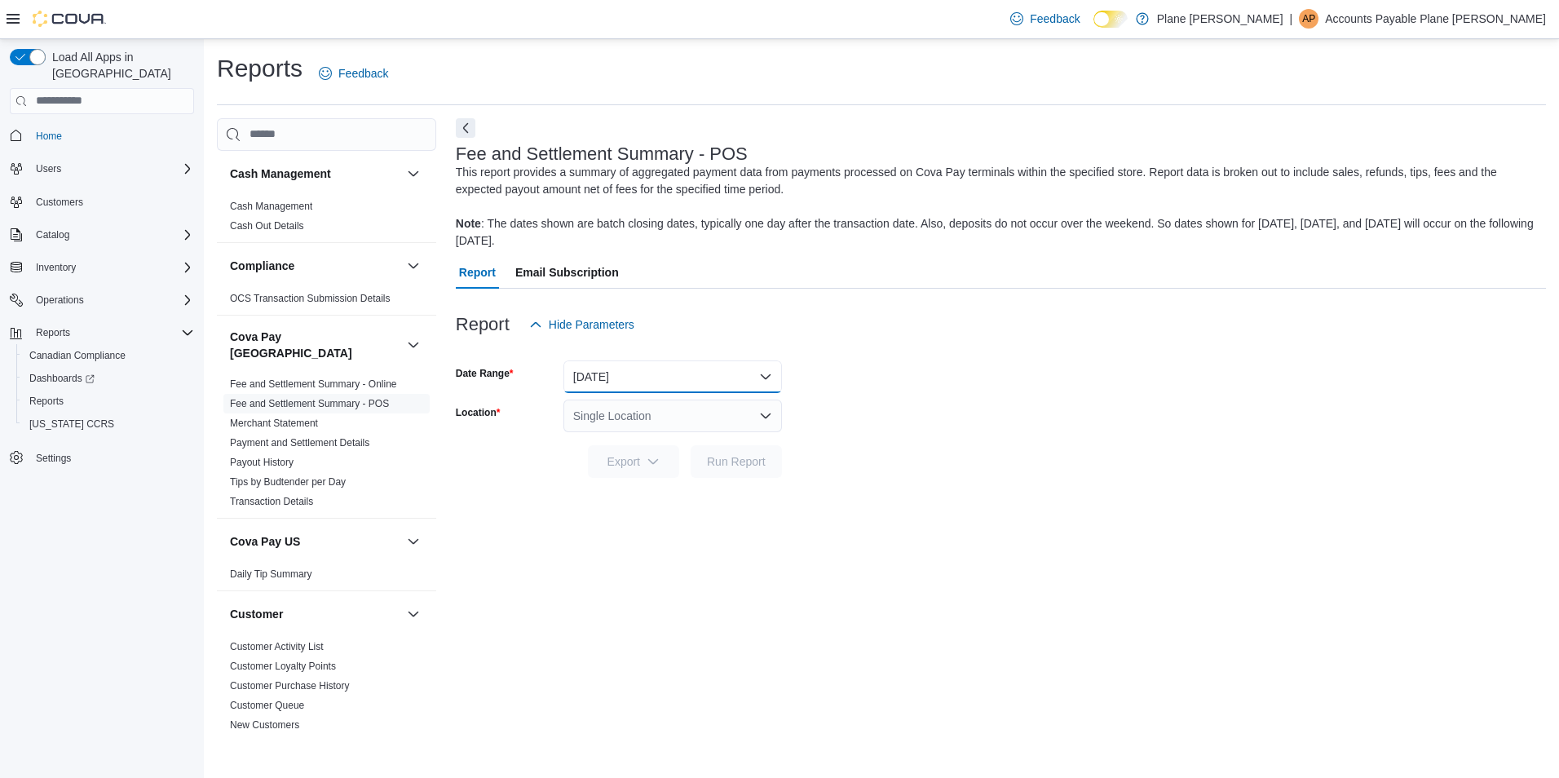
click at [733, 381] on button "[DATE]" at bounding box center [672, 376] width 218 height 33
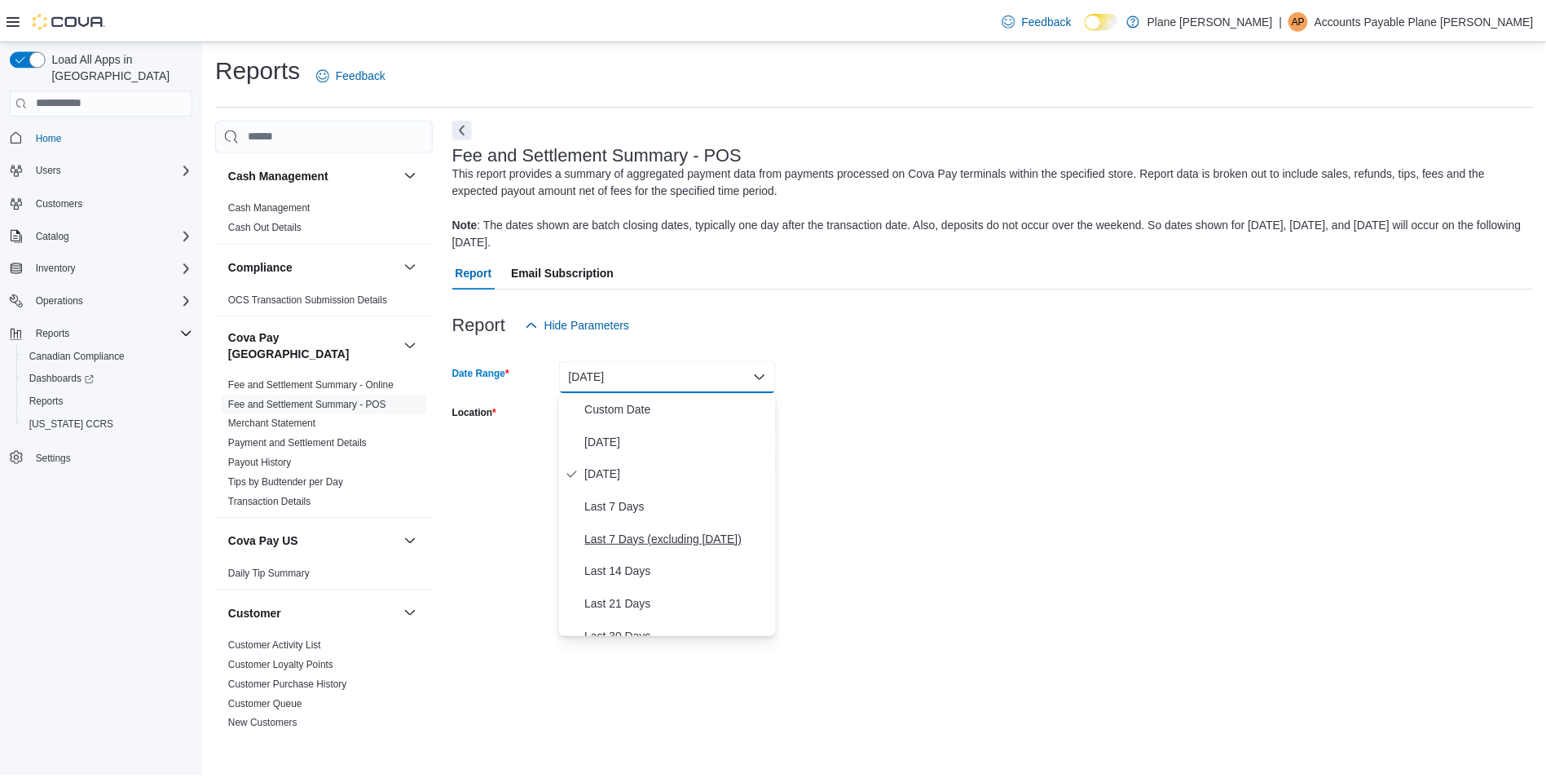
scroll to position [82, 0]
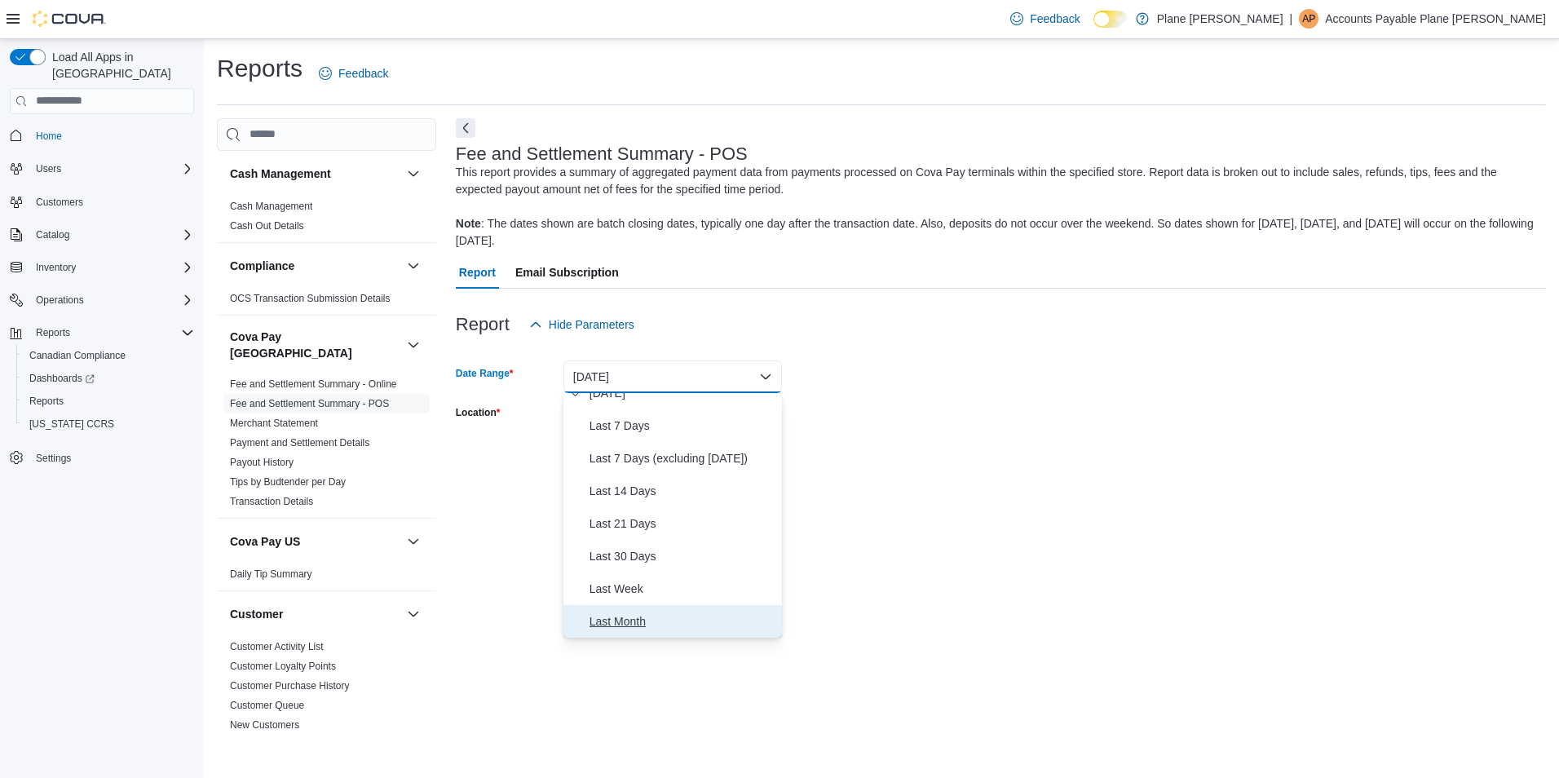
click at [637, 608] on button "Last Month" at bounding box center [672, 621] width 218 height 33
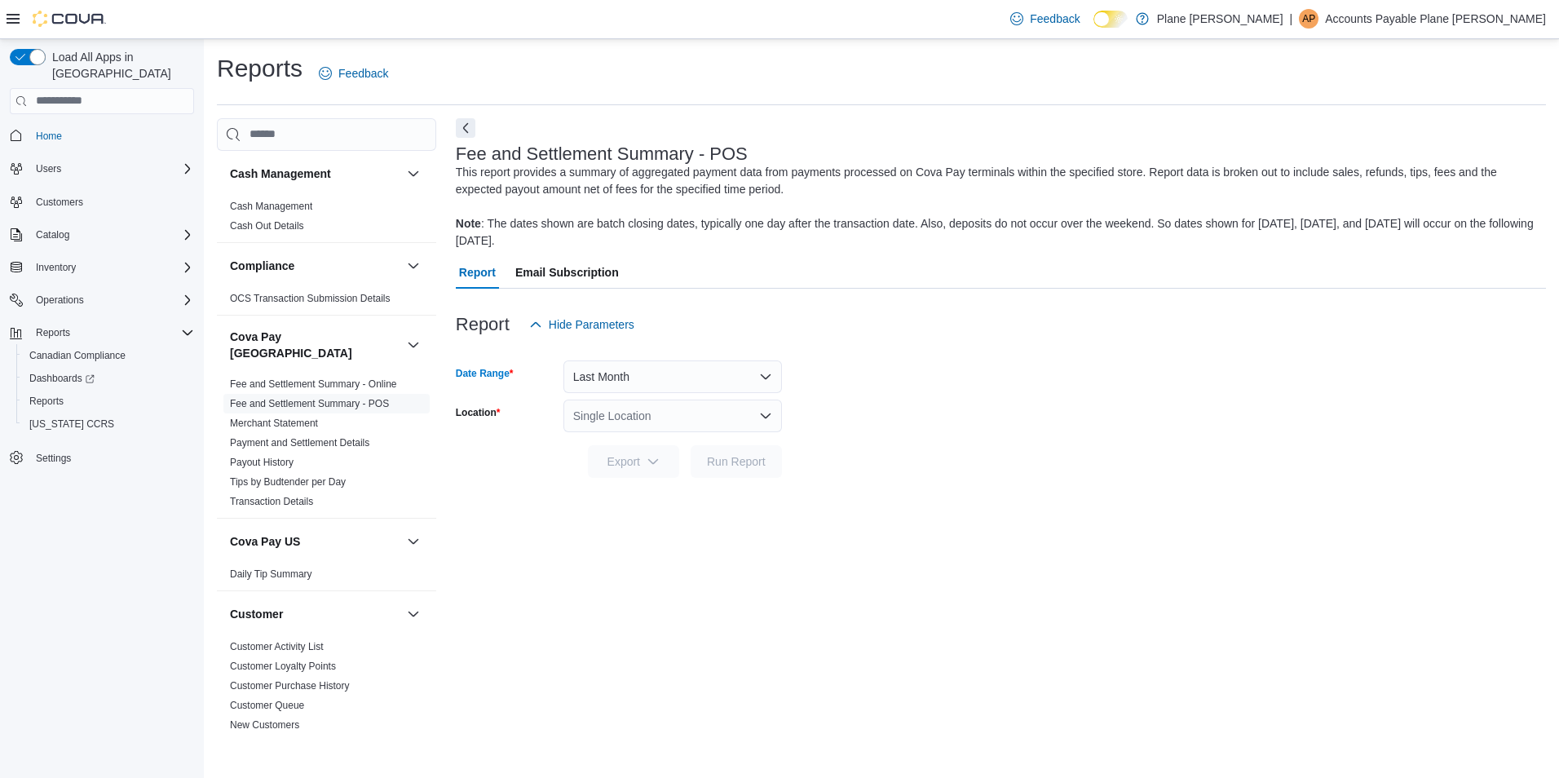
click at [733, 419] on div "Single Location" at bounding box center [672, 415] width 218 height 33
click at [658, 463] on div "[PERSON_NAME]" at bounding box center [682, 467] width 179 height 16
click at [734, 454] on span "Run Report" at bounding box center [736, 460] width 59 height 16
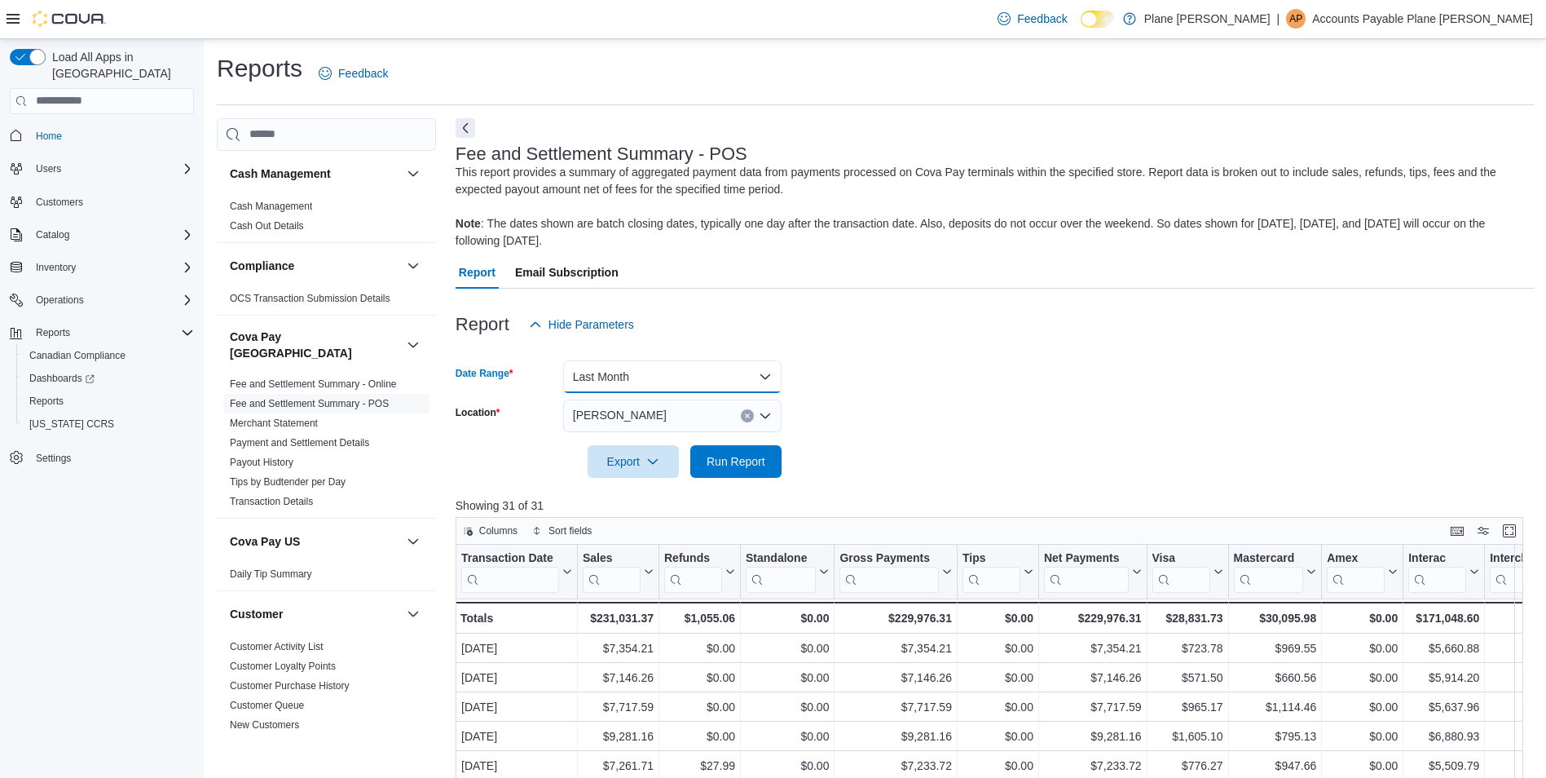
click at [718, 381] on button "Last Month" at bounding box center [672, 376] width 218 height 33
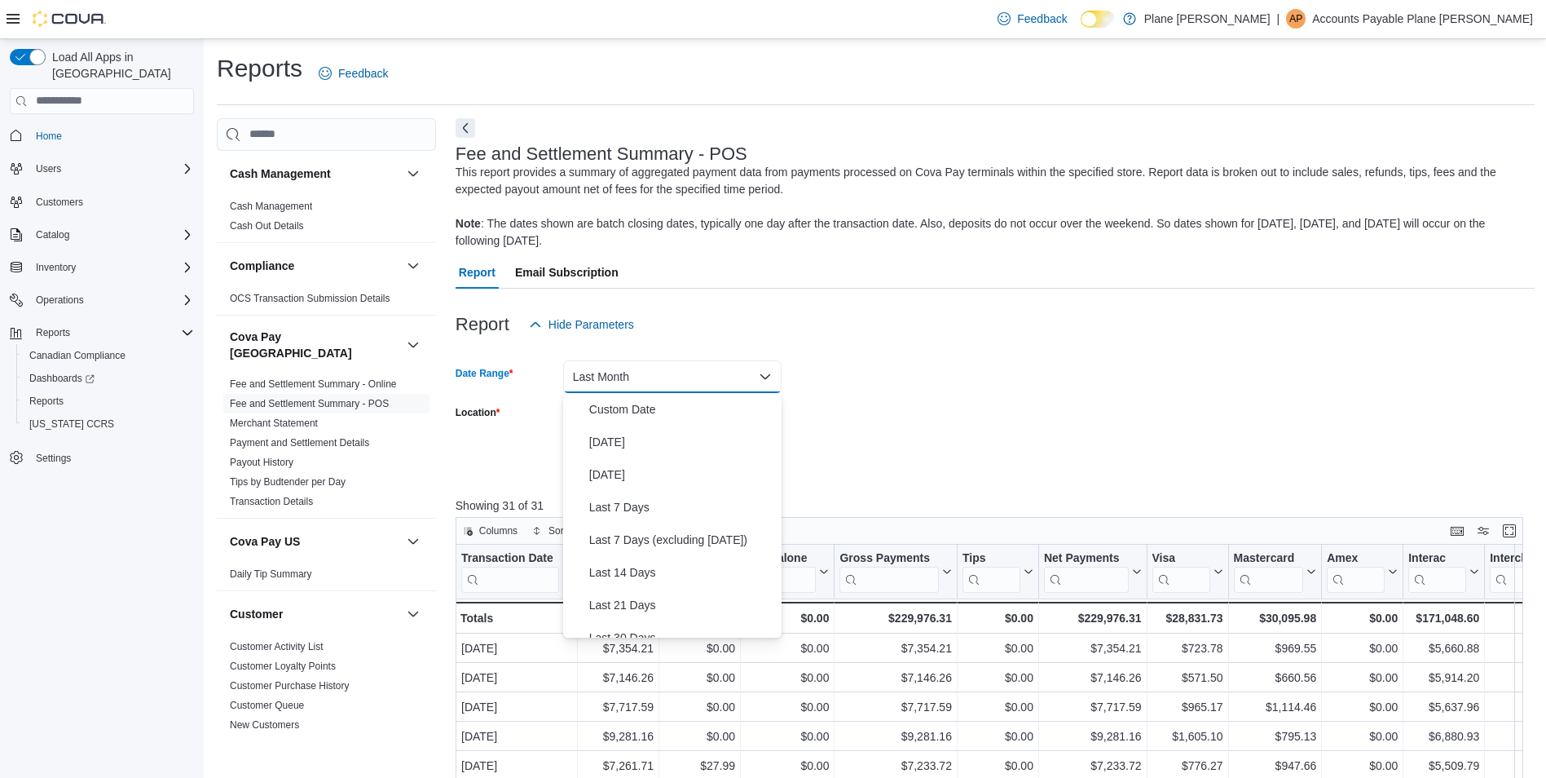
scroll to position [187, 0]
click at [603, 508] on span "Last Month" at bounding box center [682, 515] width 186 height 20
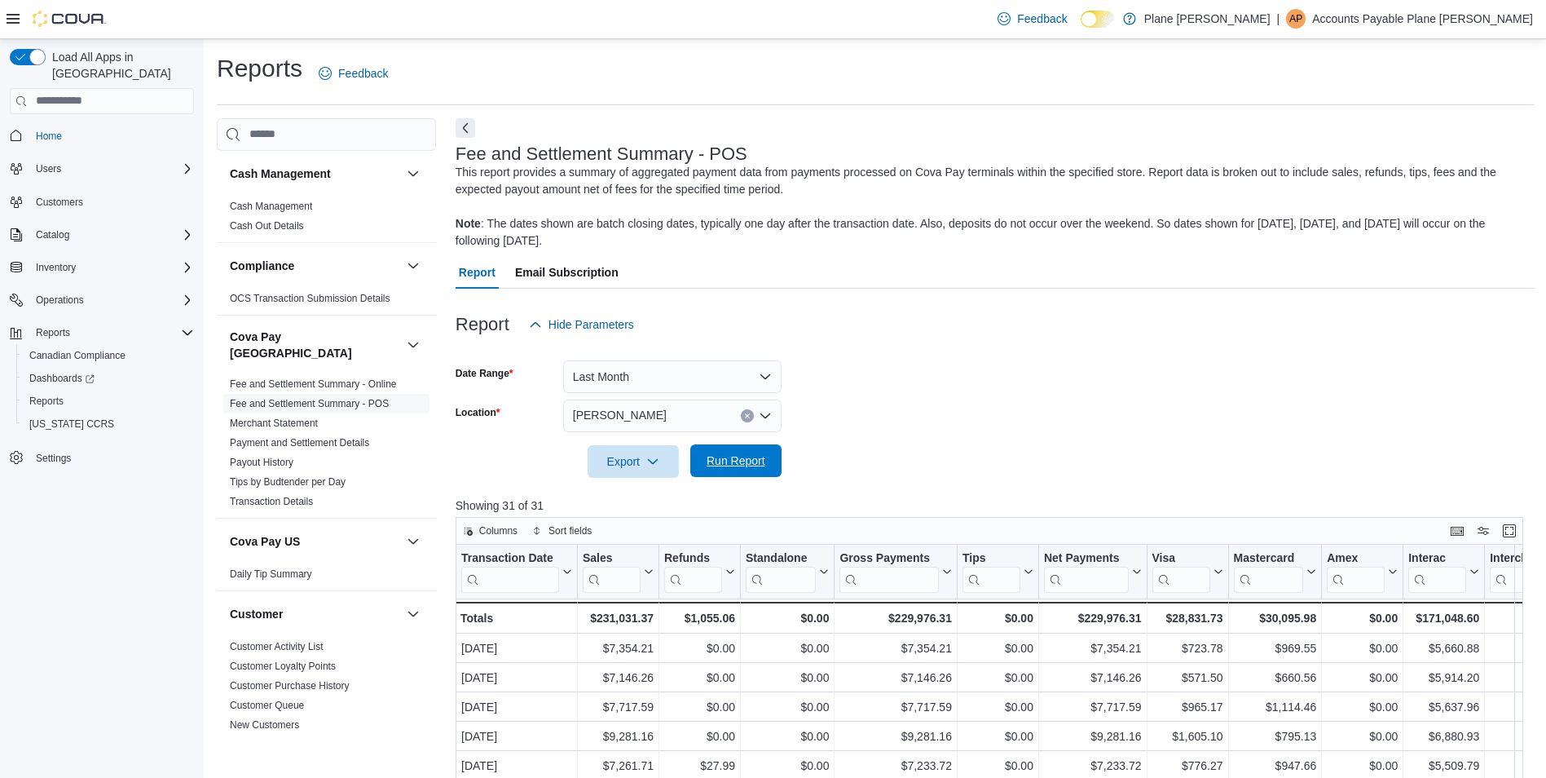
click at [756, 470] on span "Run Report" at bounding box center [736, 460] width 72 height 33
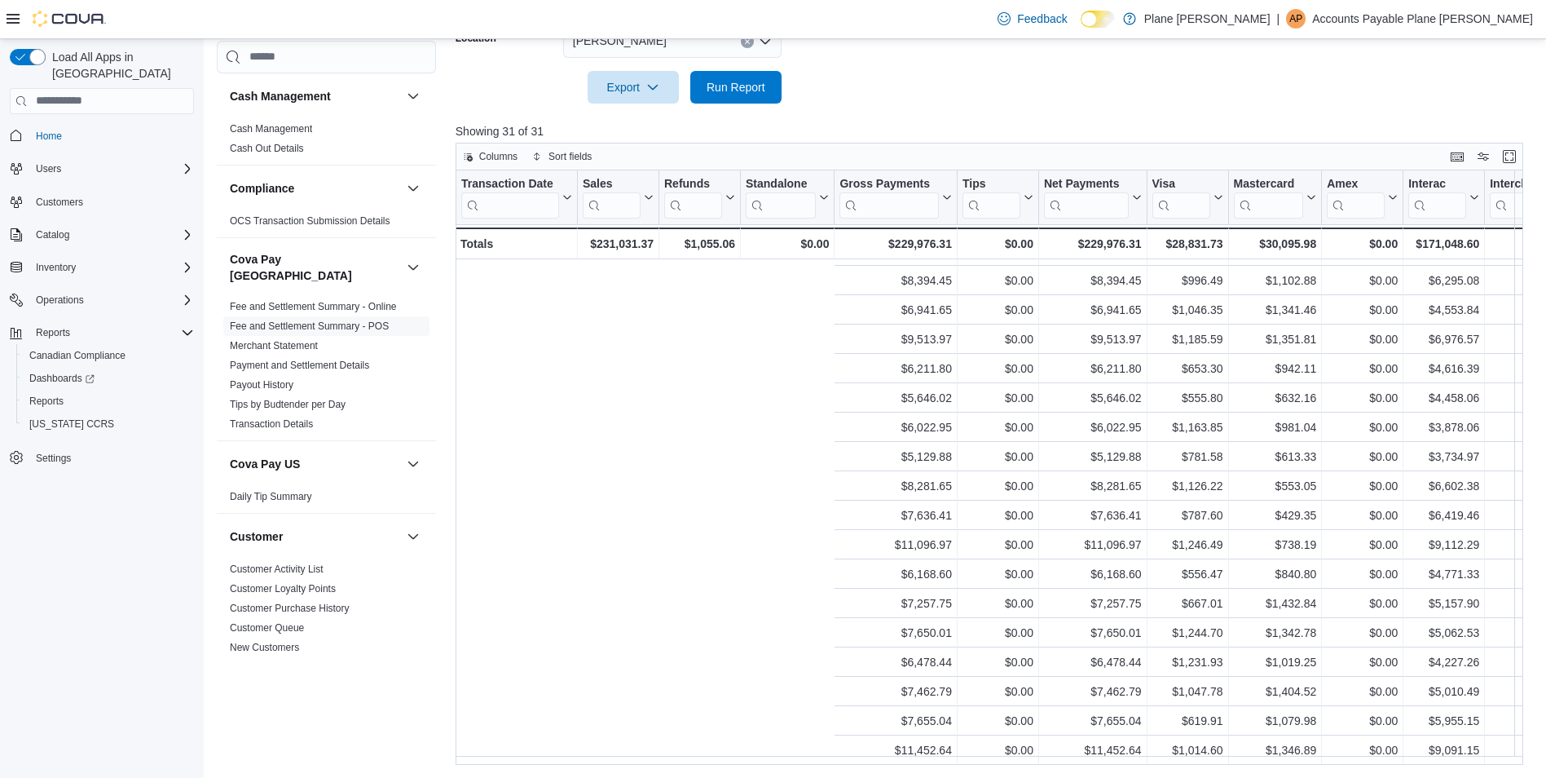
scroll to position [412, 964]
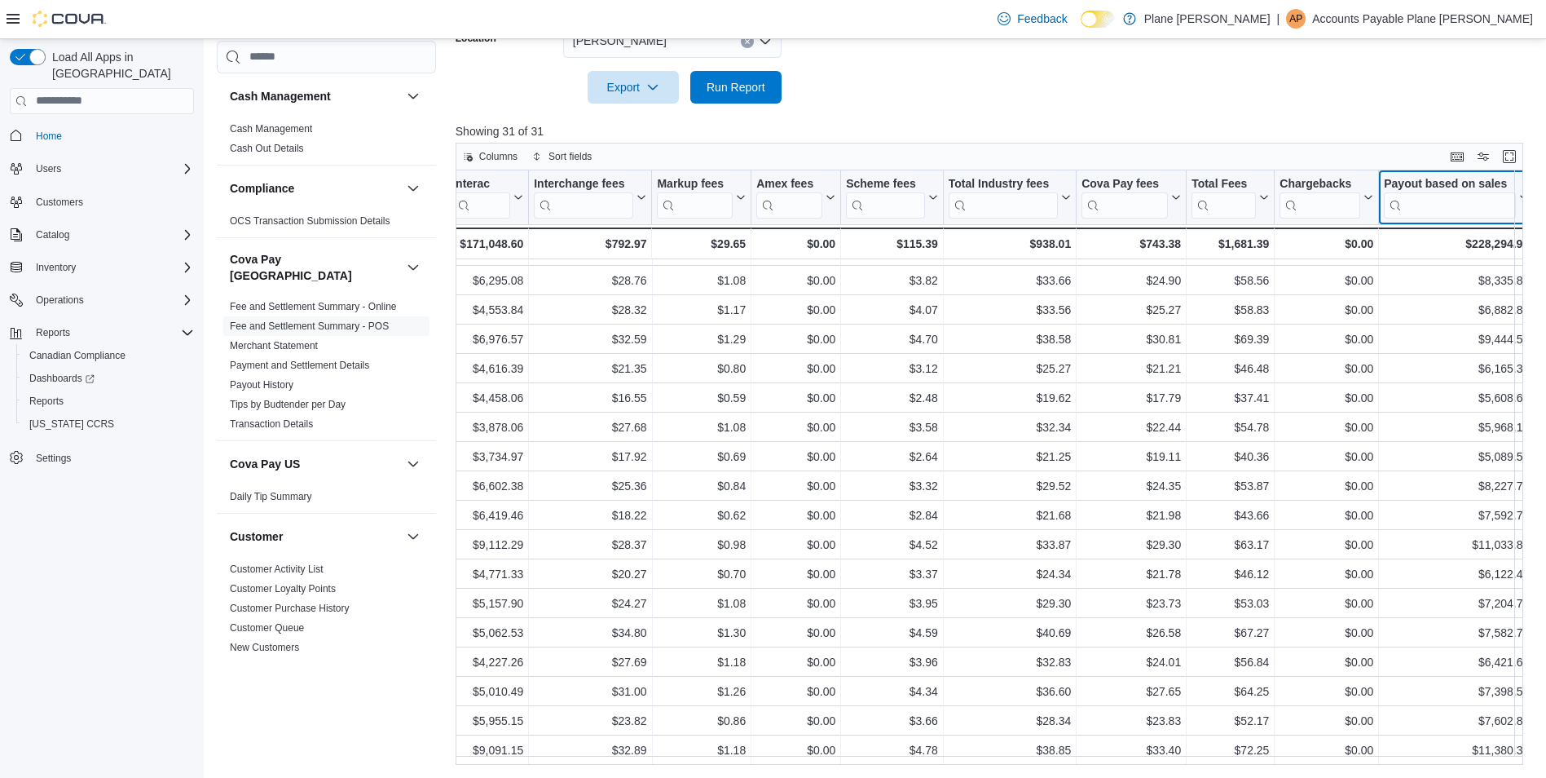
click at [1516, 203] on button "Payout based on sales" at bounding box center [1456, 197] width 145 height 42
click at [1446, 293] on span "Move left" at bounding box center [1449, 298] width 40 height 13
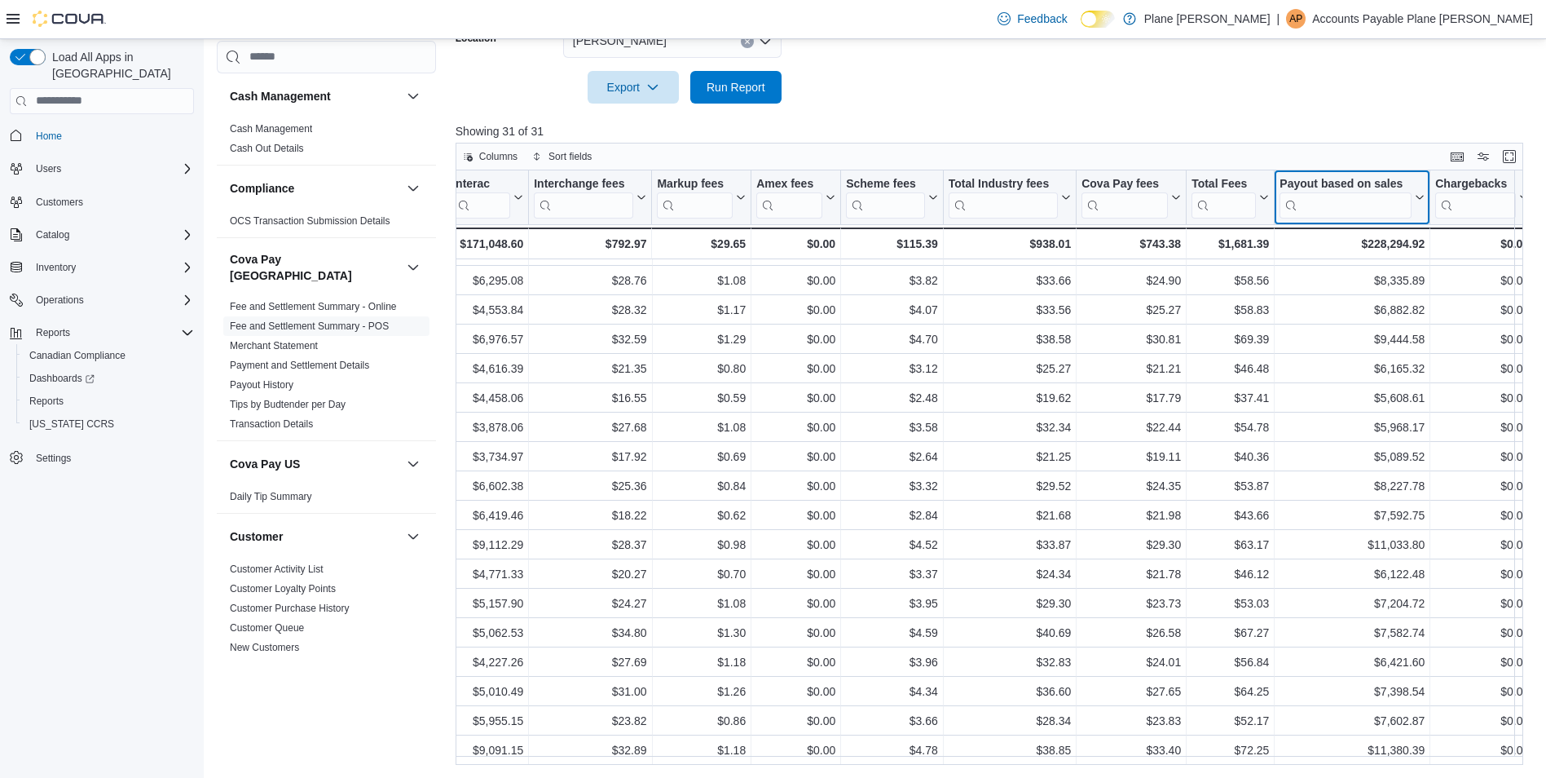
click at [1412, 195] on icon at bounding box center [1418, 197] width 13 height 10
click at [1330, 305] on span "Move left" at bounding box center [1345, 298] width 40 height 13
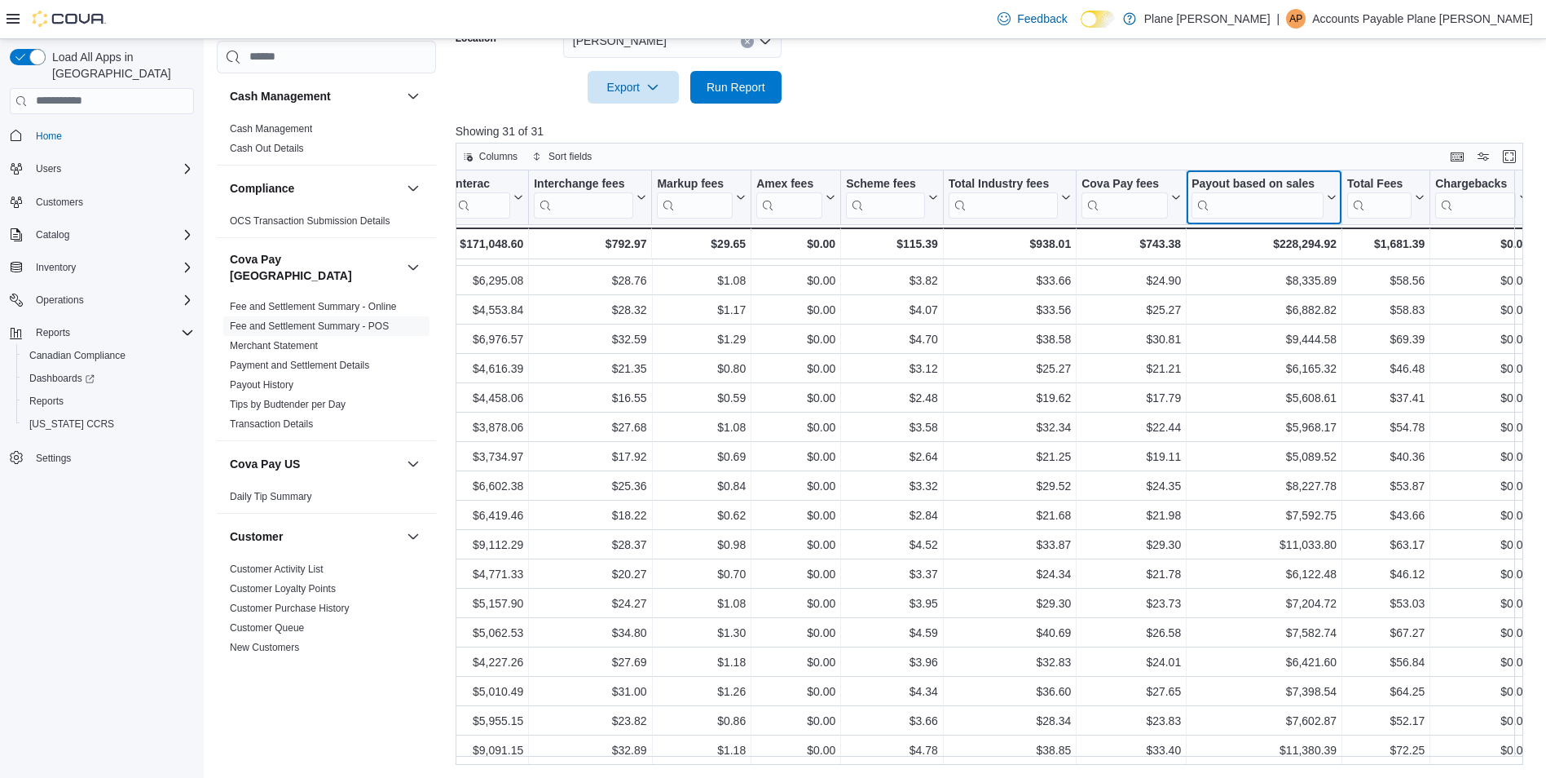
click at [1324, 199] on icon at bounding box center [1330, 197] width 13 height 10
click at [1265, 294] on span "Move left" at bounding box center [1257, 298] width 40 height 13
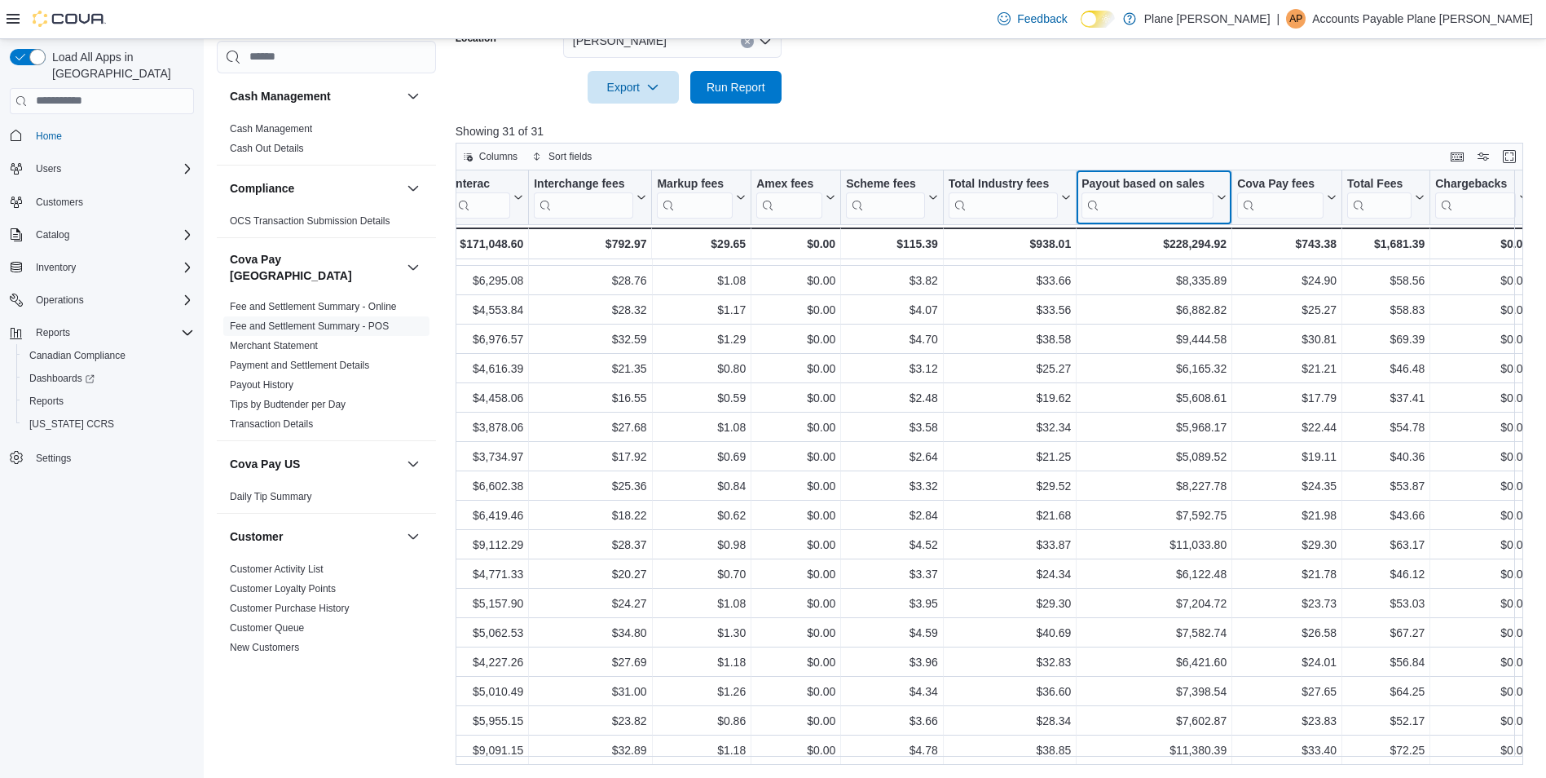
click at [1214, 196] on icon at bounding box center [1220, 197] width 13 height 10
click at [1142, 299] on span "Move left" at bounding box center [1147, 298] width 40 height 13
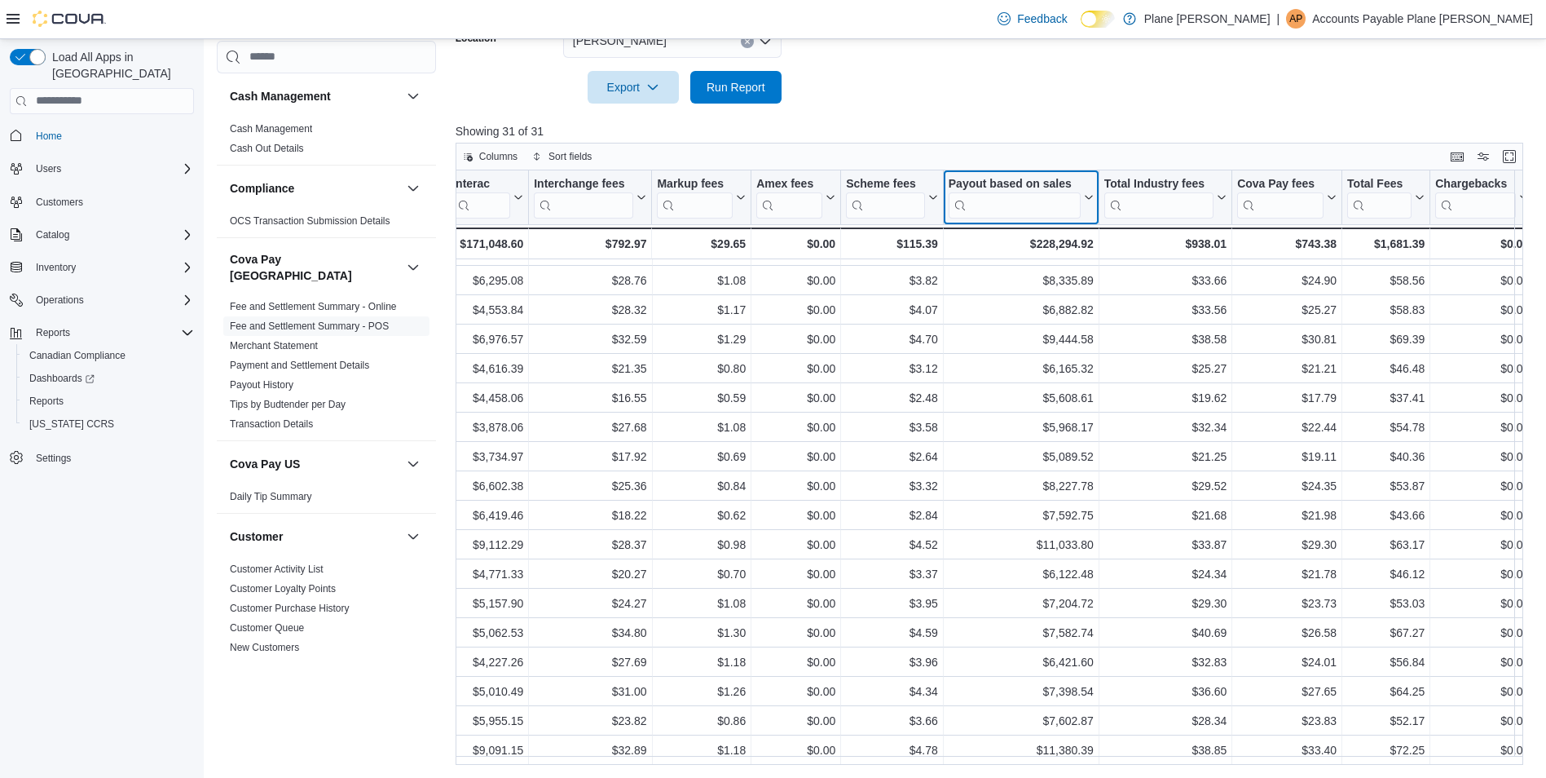
click at [1080, 201] on icon at bounding box center [1086, 197] width 13 height 10
click at [999, 298] on span "Move left" at bounding box center [1014, 298] width 40 height 13
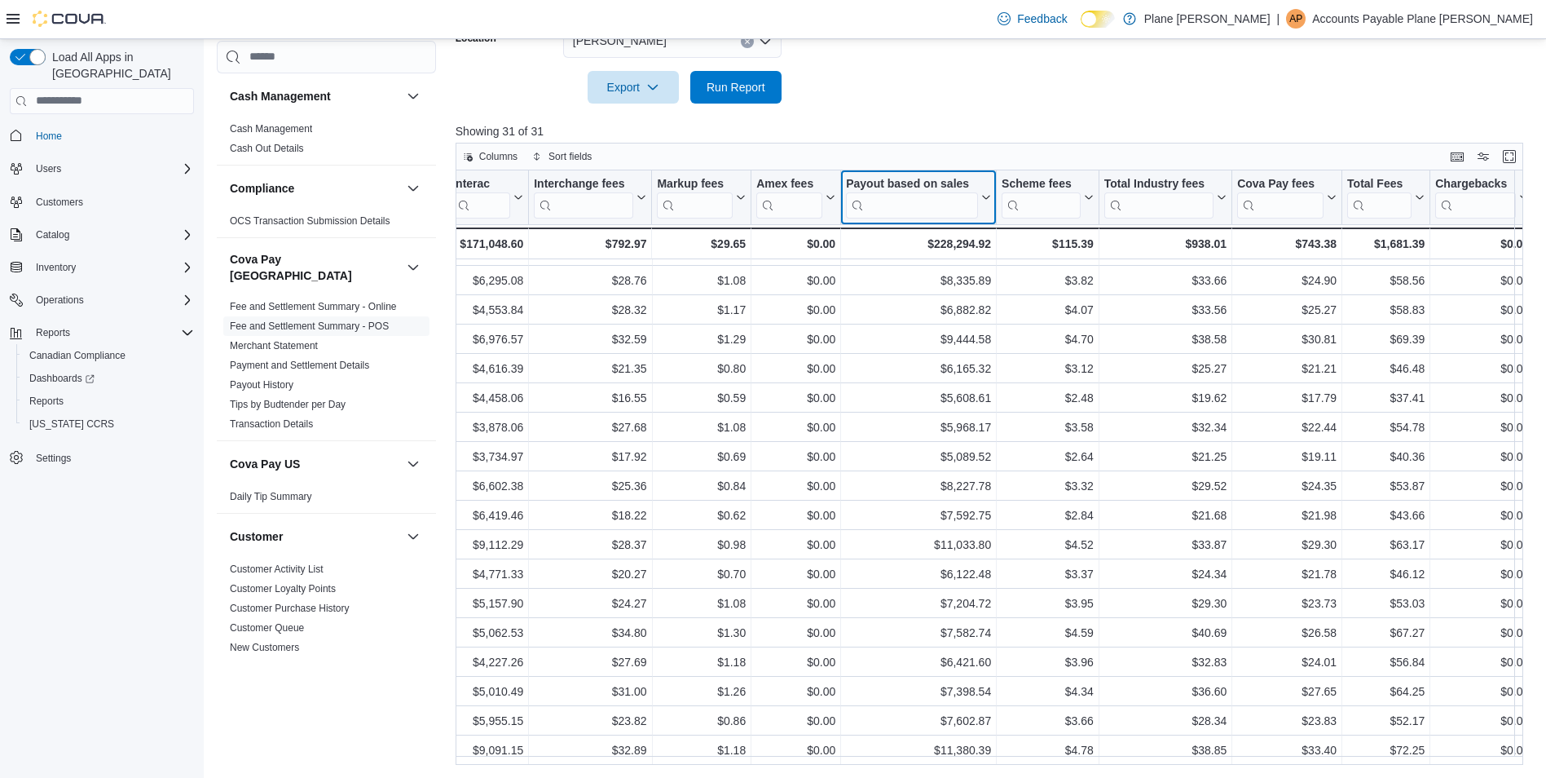
click at [978, 201] on icon at bounding box center [984, 197] width 13 height 10
click at [903, 298] on span "Move left" at bounding box center [911, 298] width 40 height 13
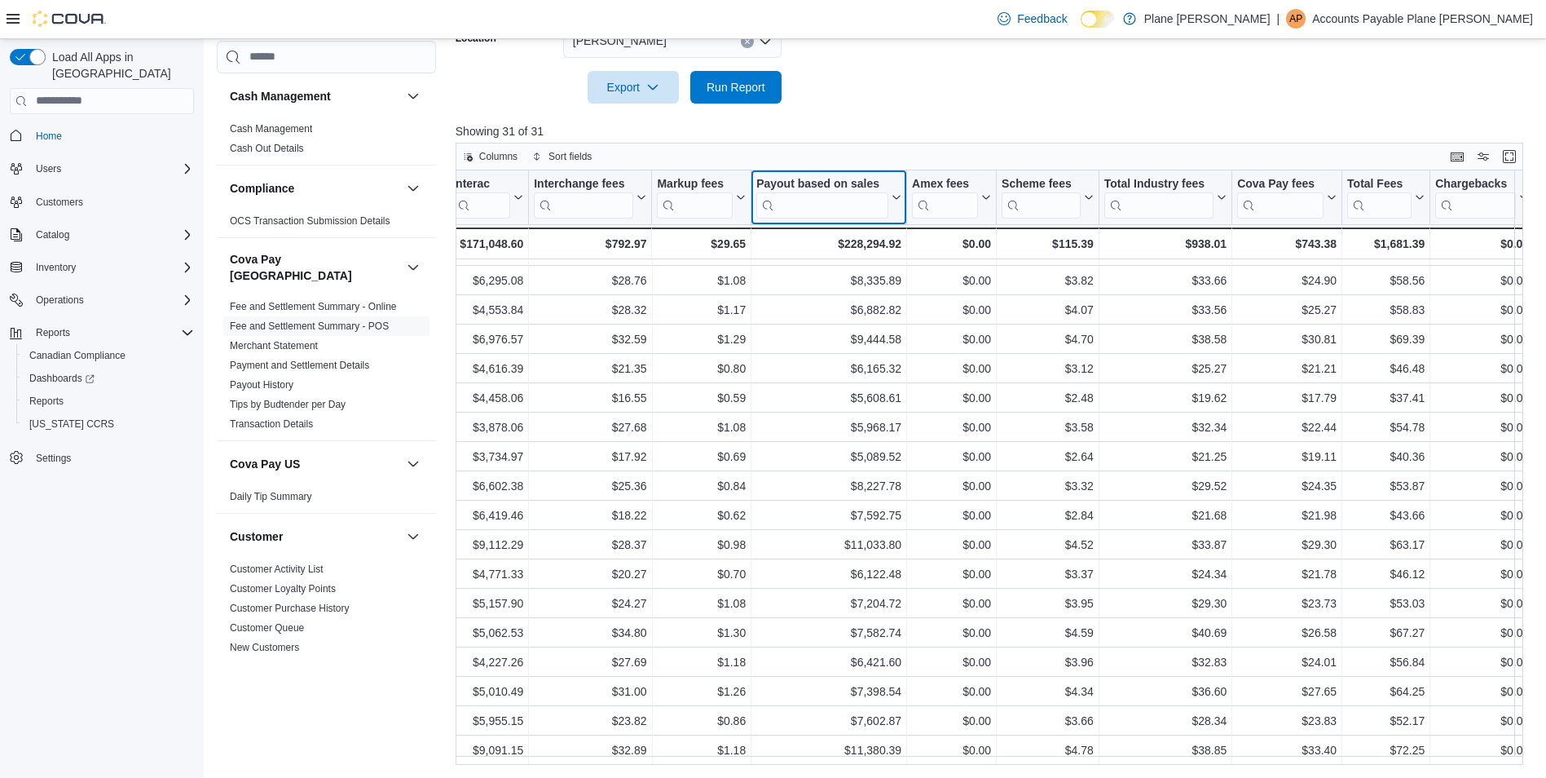
click at [893, 197] on icon at bounding box center [896, 197] width 7 height 4
click at [844, 295] on button "Move left" at bounding box center [821, 299] width 98 height 20
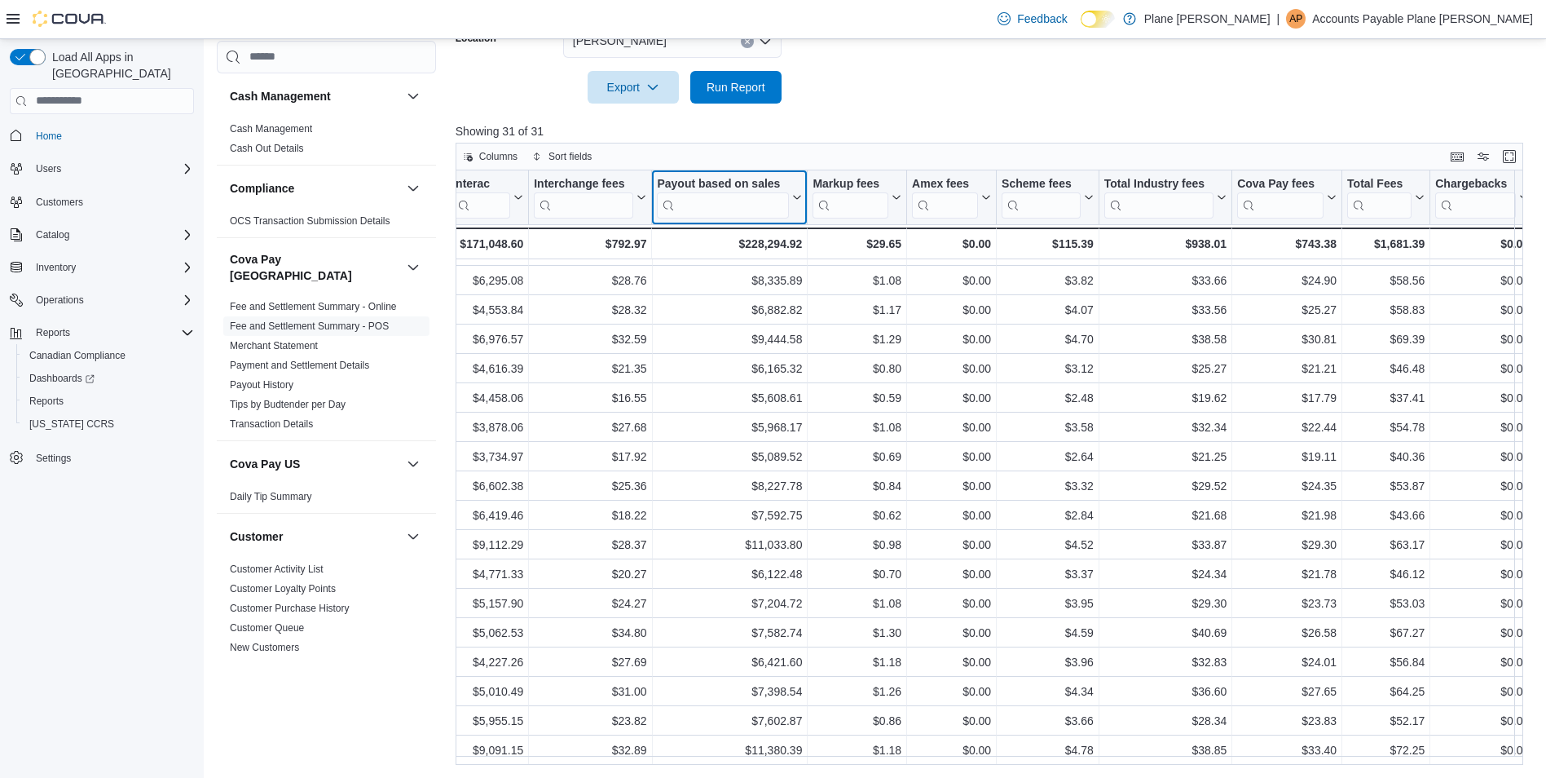
click at [789, 200] on icon at bounding box center [795, 197] width 13 height 10
click at [727, 294] on span "Move left" at bounding box center [722, 298] width 40 height 13
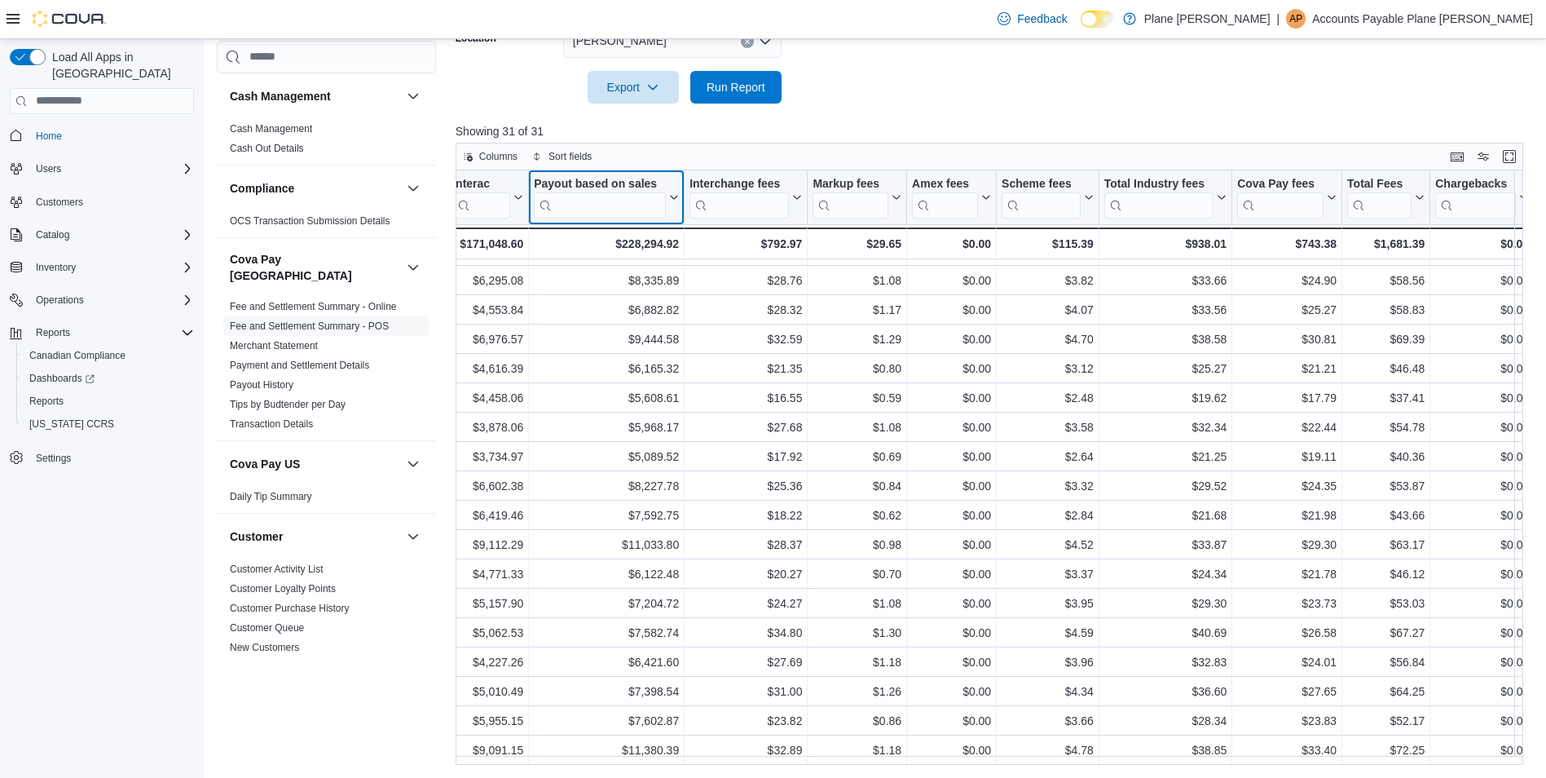
click at [666, 204] on button "Payout based on sales" at bounding box center [606, 197] width 145 height 42
click at [611, 305] on span "Move left" at bounding box center [599, 298] width 40 height 13
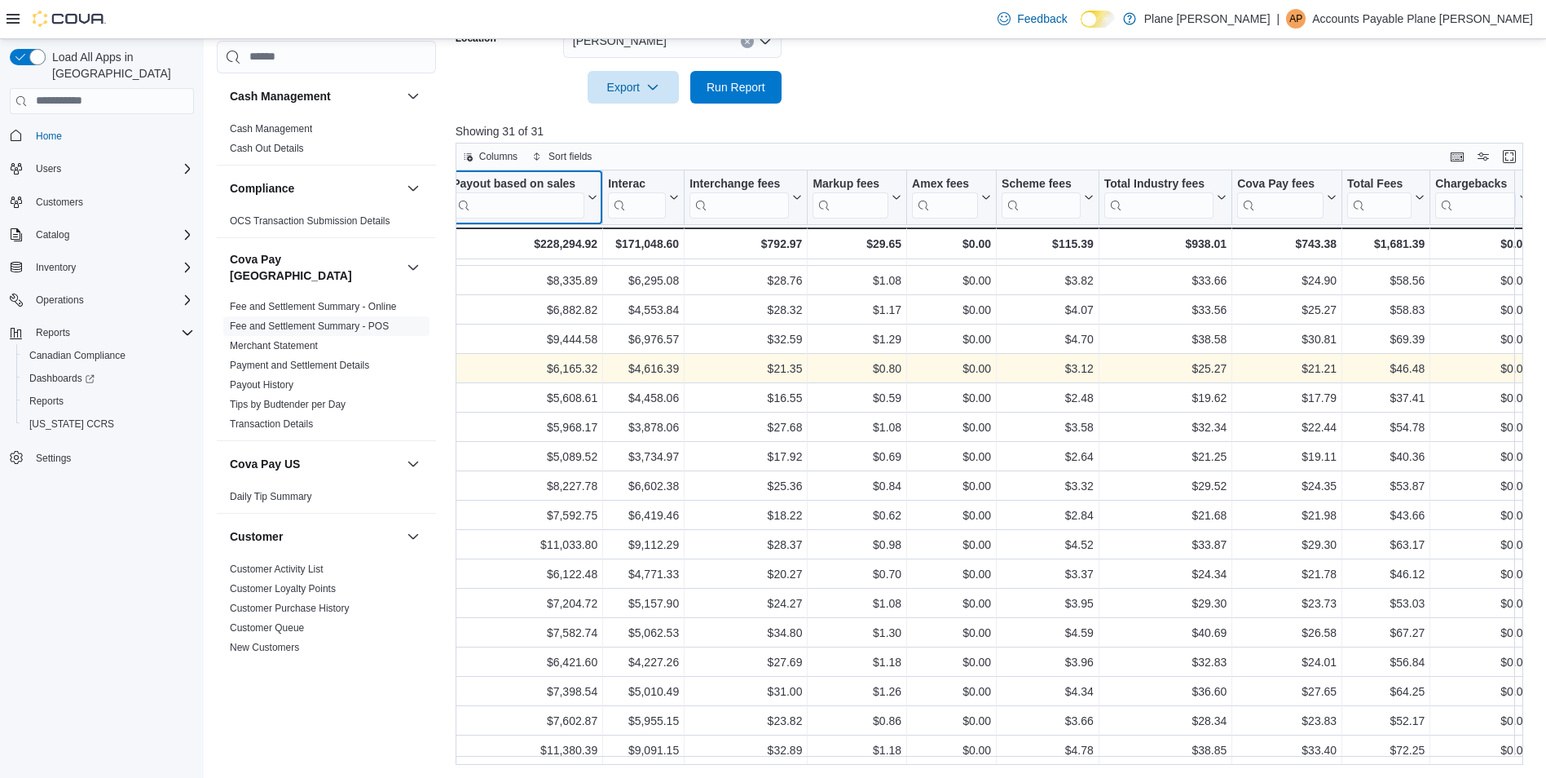
scroll to position [412, 948]
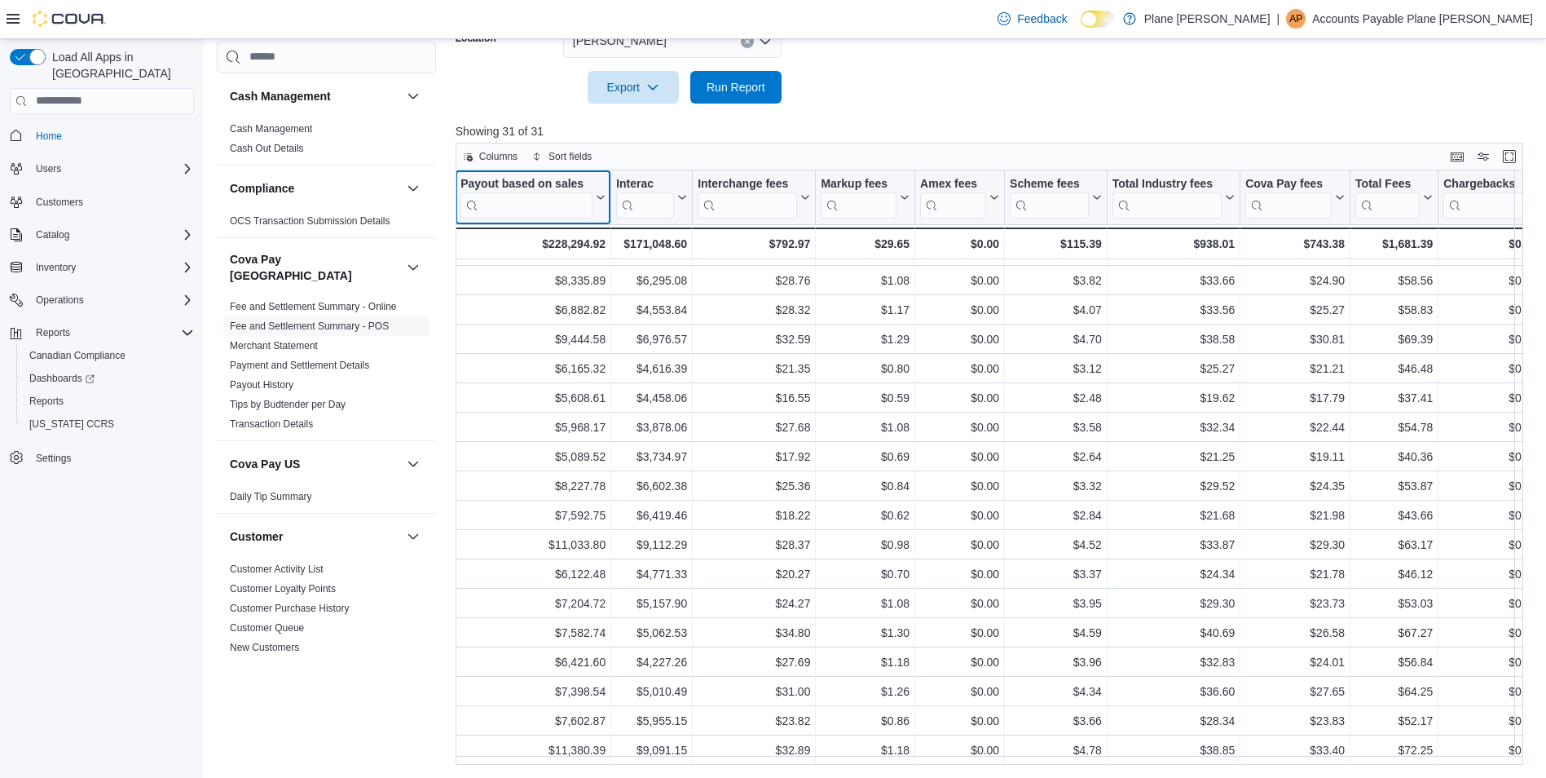
click at [601, 199] on icon at bounding box center [600, 197] width 7 height 4
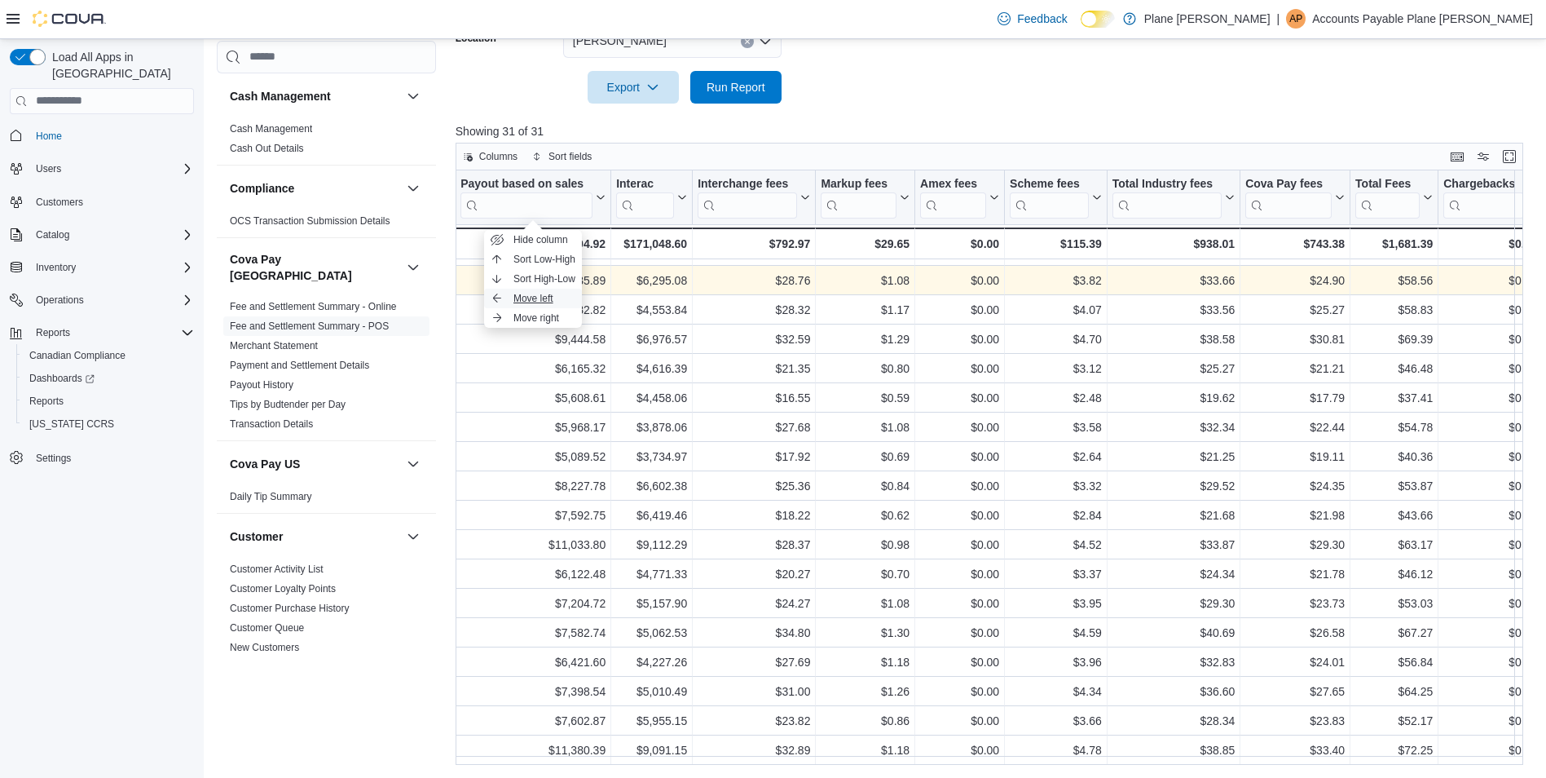
click at [538, 298] on span "Move left" at bounding box center [534, 298] width 40 height 13
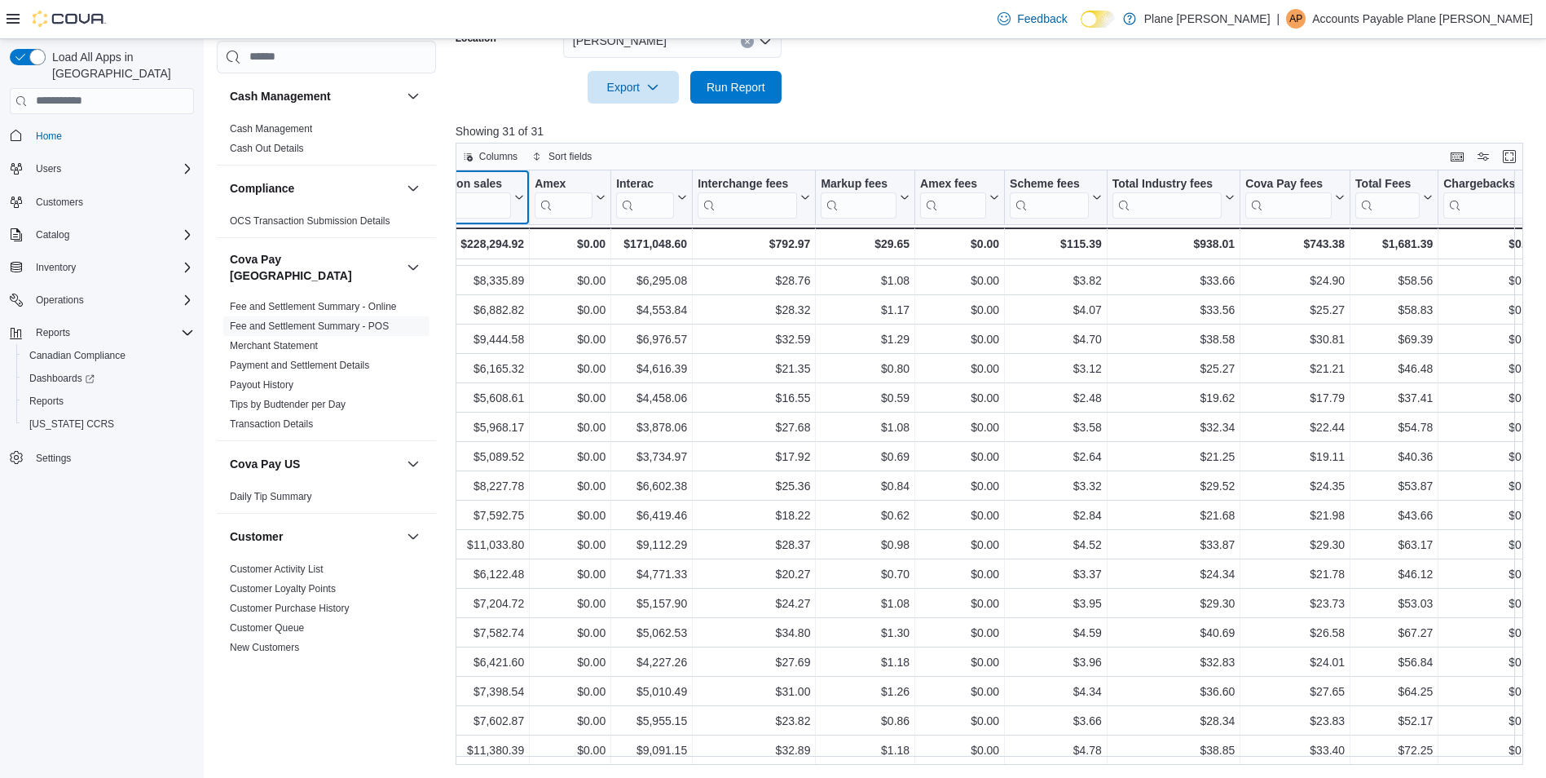
scroll to position [412, 867]
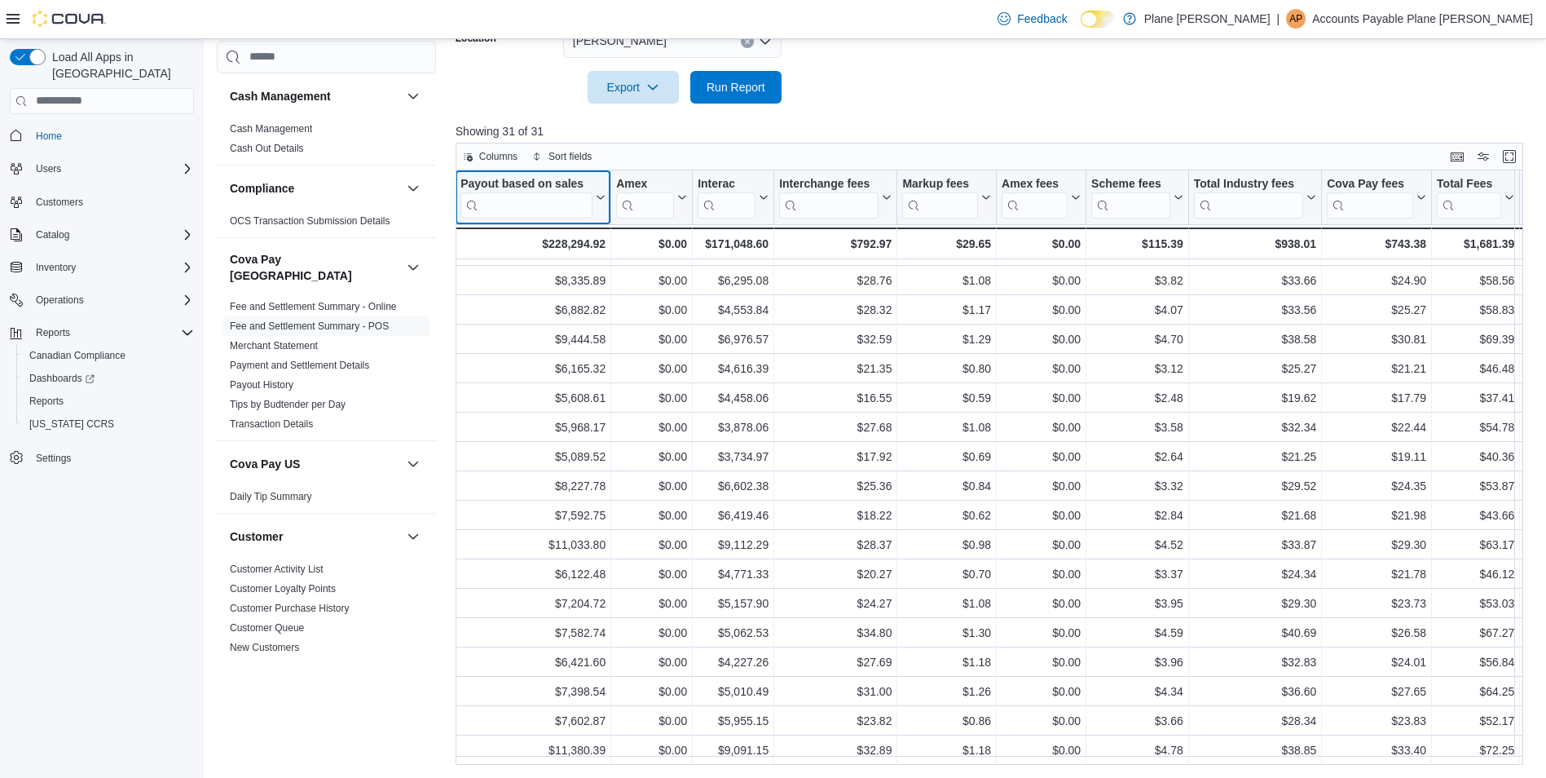
click at [597, 194] on icon at bounding box center [599, 197] width 13 height 10
click at [518, 299] on span "Move left" at bounding box center [534, 298] width 40 height 13
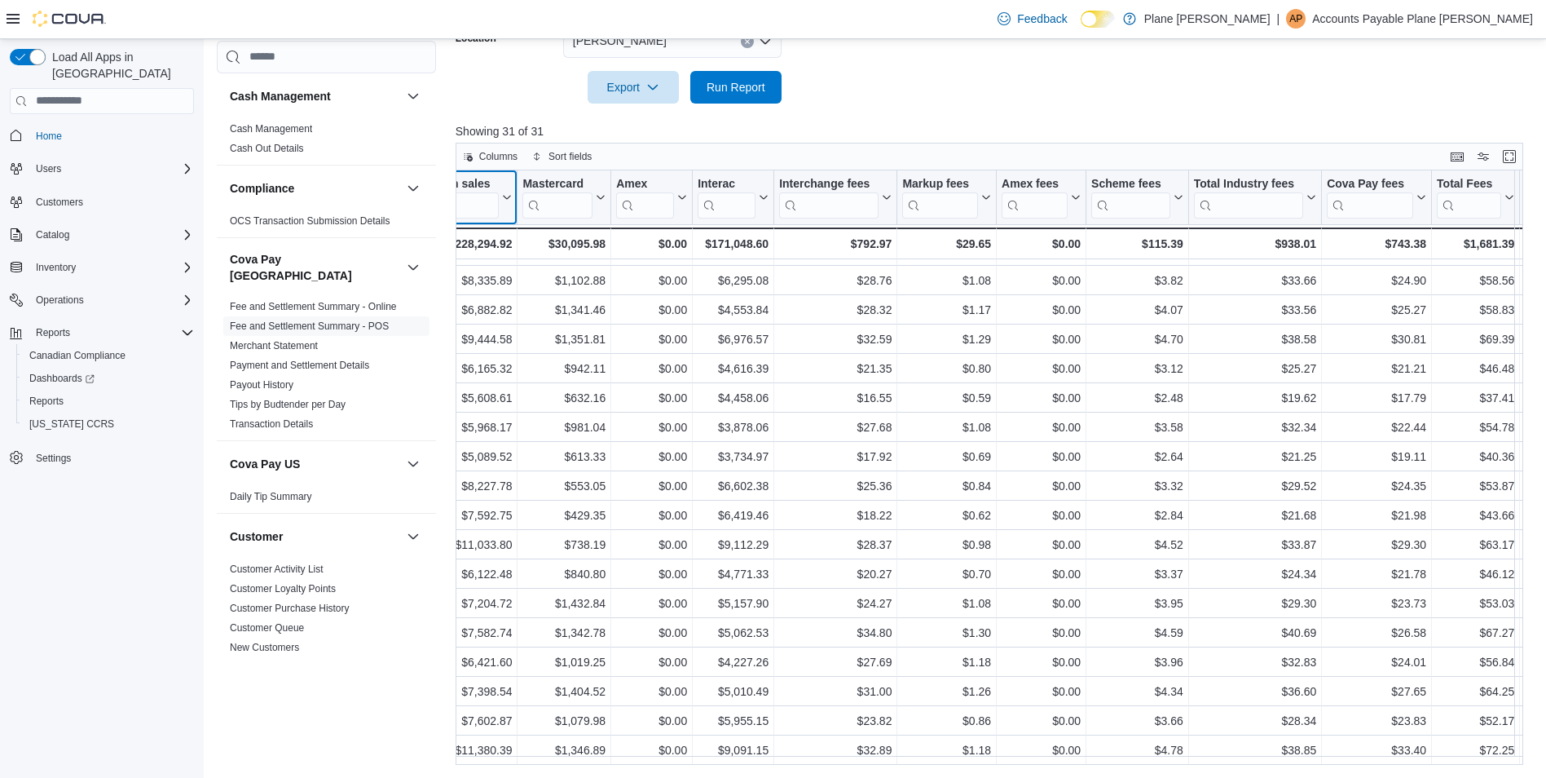
scroll to position [412, 774]
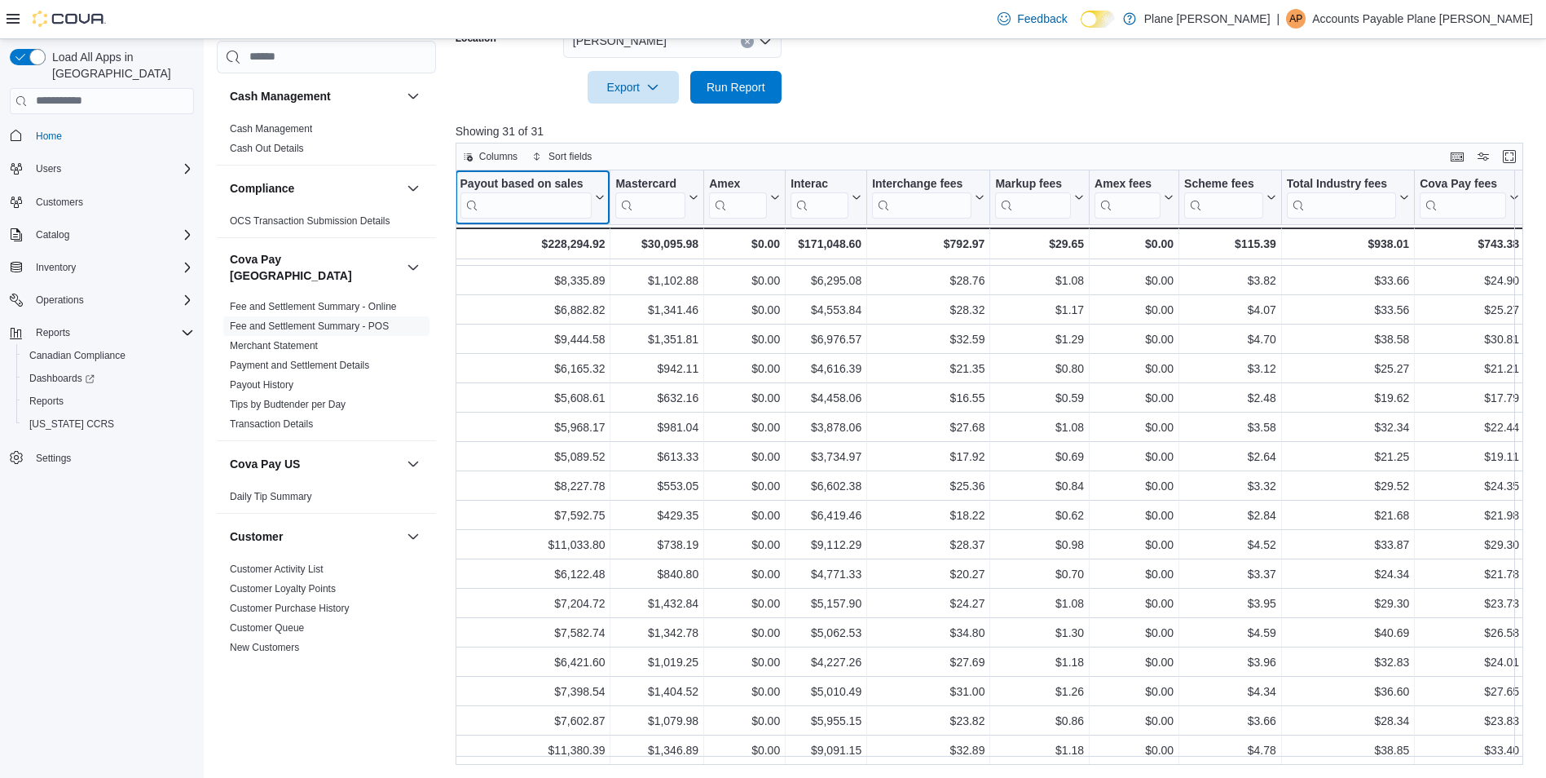
click at [596, 195] on icon at bounding box center [598, 197] width 13 height 10
click at [534, 300] on span "Move left" at bounding box center [533, 298] width 40 height 13
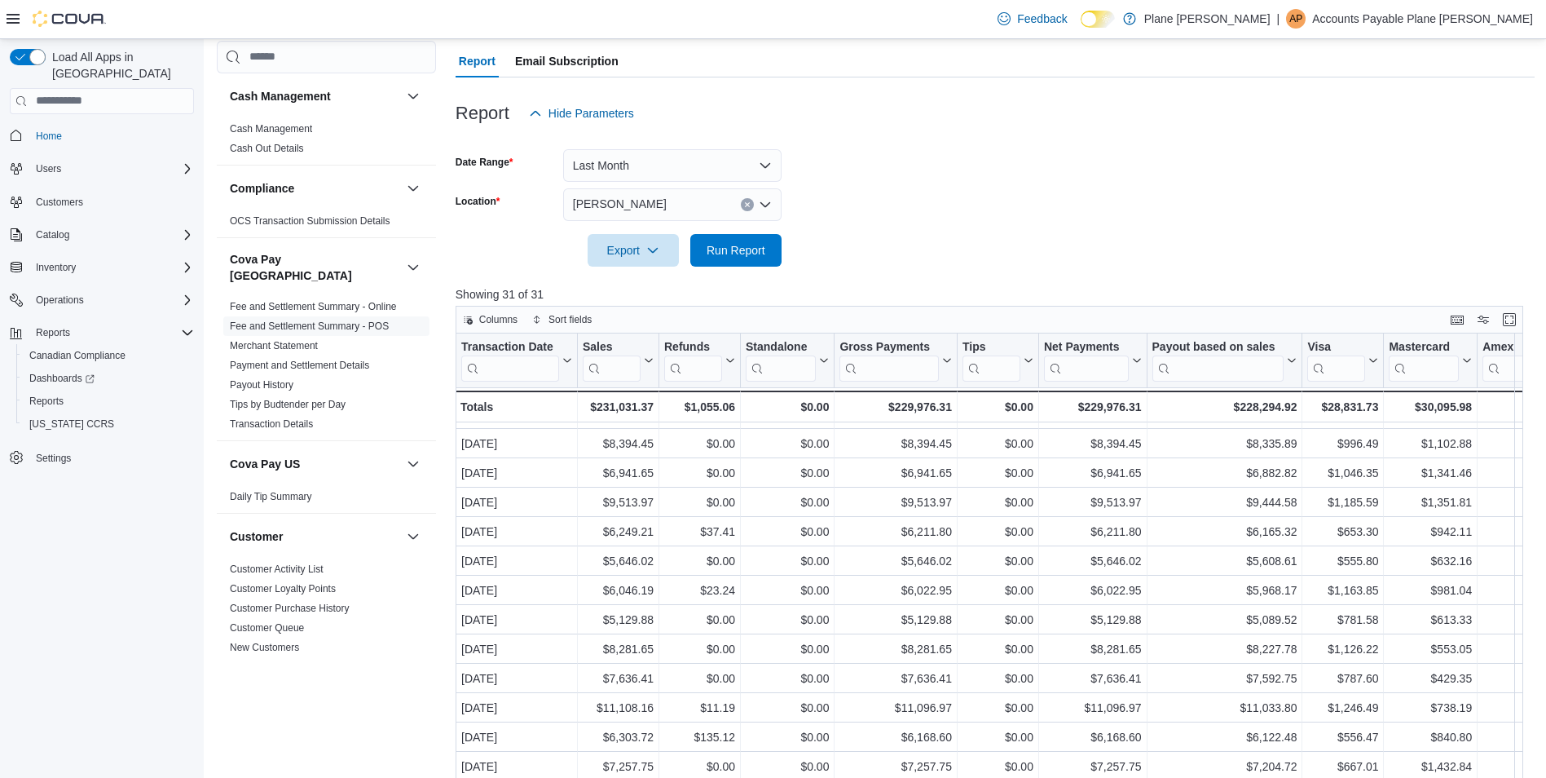
scroll to position [48, 0]
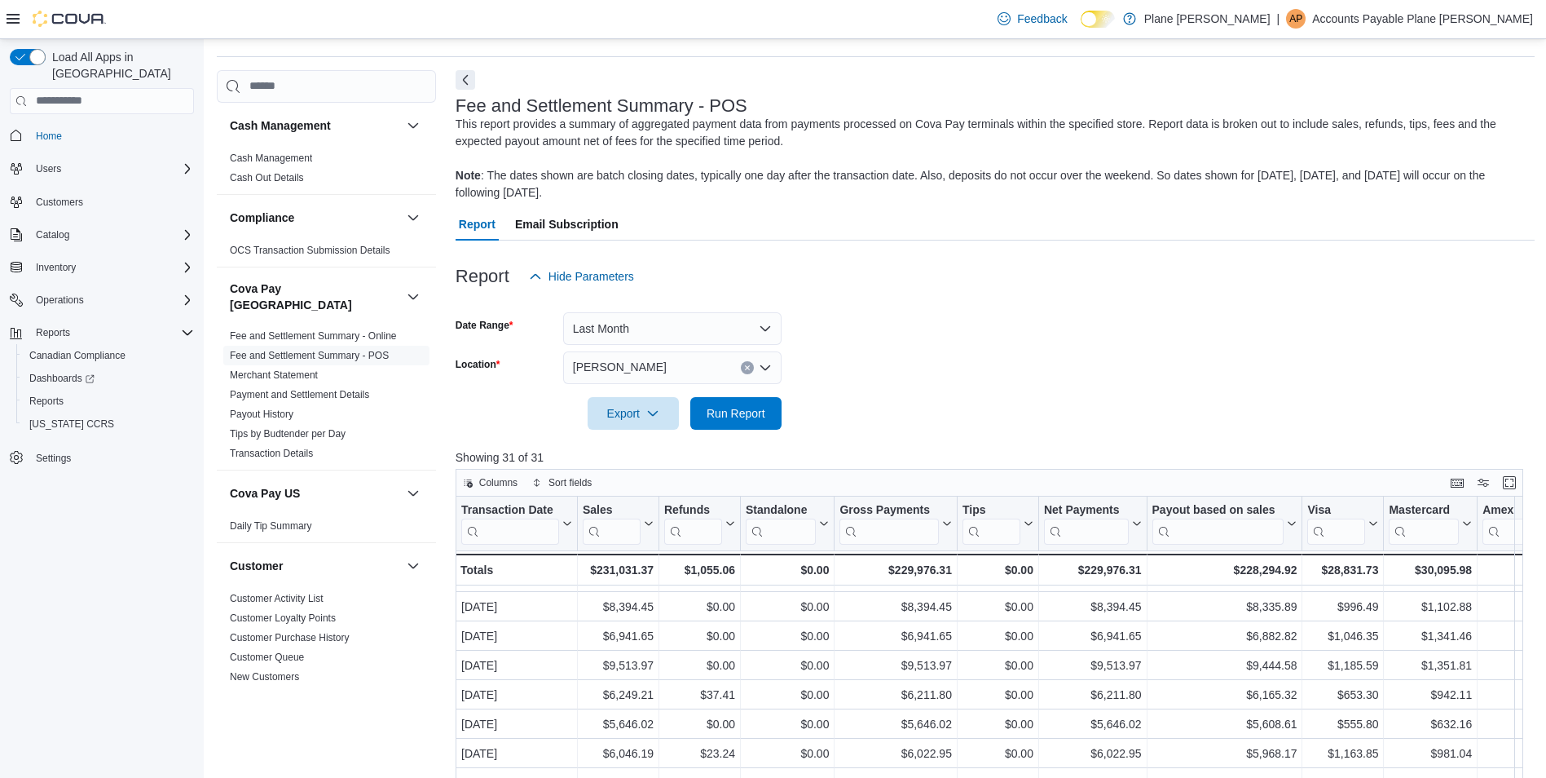
click at [1001, 188] on div "This report provides a summary of aggregated payment data from payments process…" at bounding box center [991, 159] width 1071 height 86
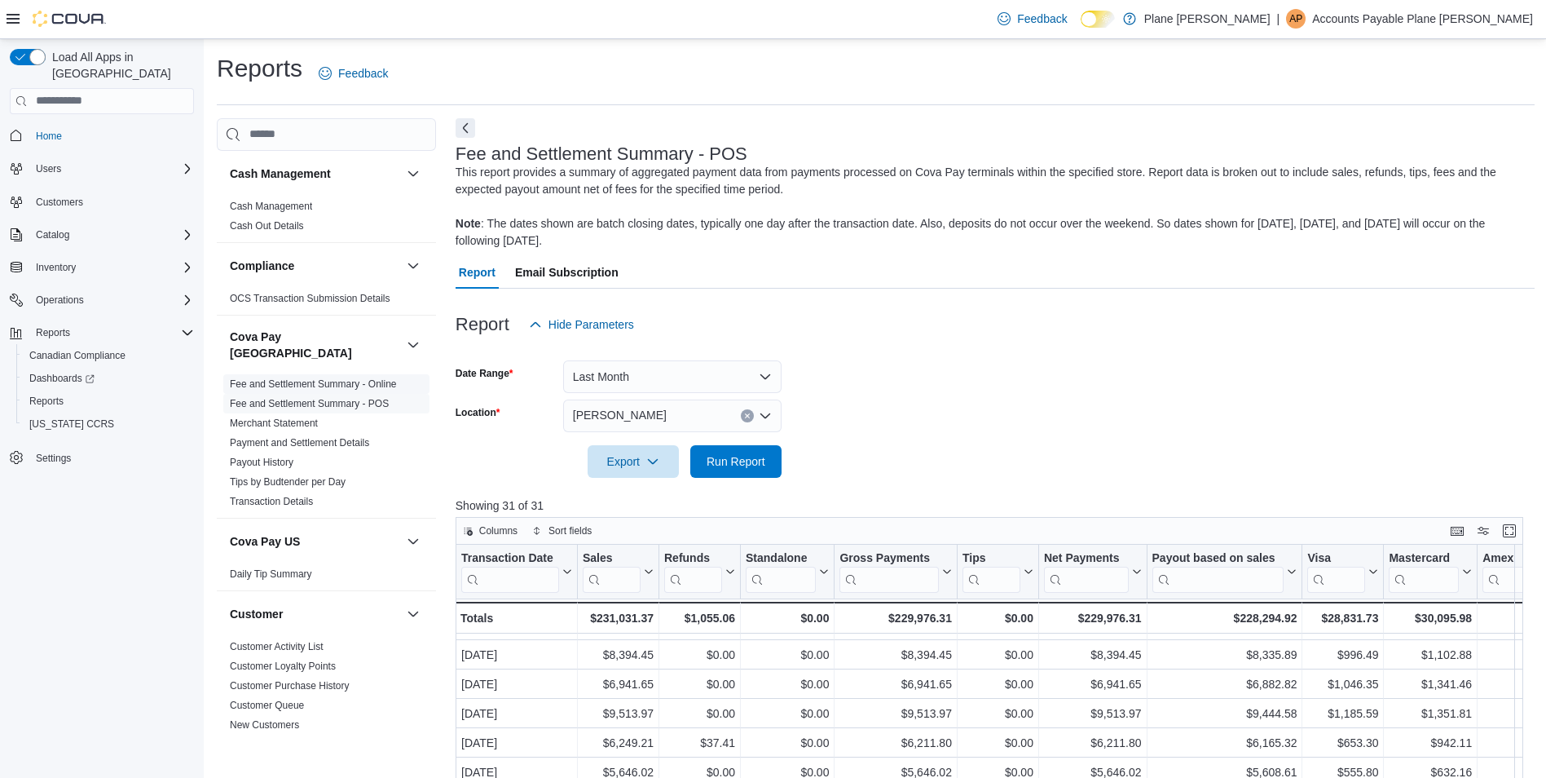
drag, startPoint x: 304, startPoint y: 388, endPoint x: 377, endPoint y: 362, distance: 77.1
click at [304, 398] on link "Fee and Settlement Summary - POS" at bounding box center [309, 403] width 159 height 11
click at [1454, 38] on div "Feedback Dark Mode Plane [PERSON_NAME] | AP Accounts Payable Plane [PERSON_NAME]" at bounding box center [773, 19] width 1546 height 39
click at [1462, 25] on p "Accounts Payable Plane [PERSON_NAME]" at bounding box center [1422, 19] width 221 height 20
click at [1421, 158] on span "Sign Out" at bounding box center [1428, 160] width 44 height 16
